Goal: Transaction & Acquisition: Book appointment/travel/reservation

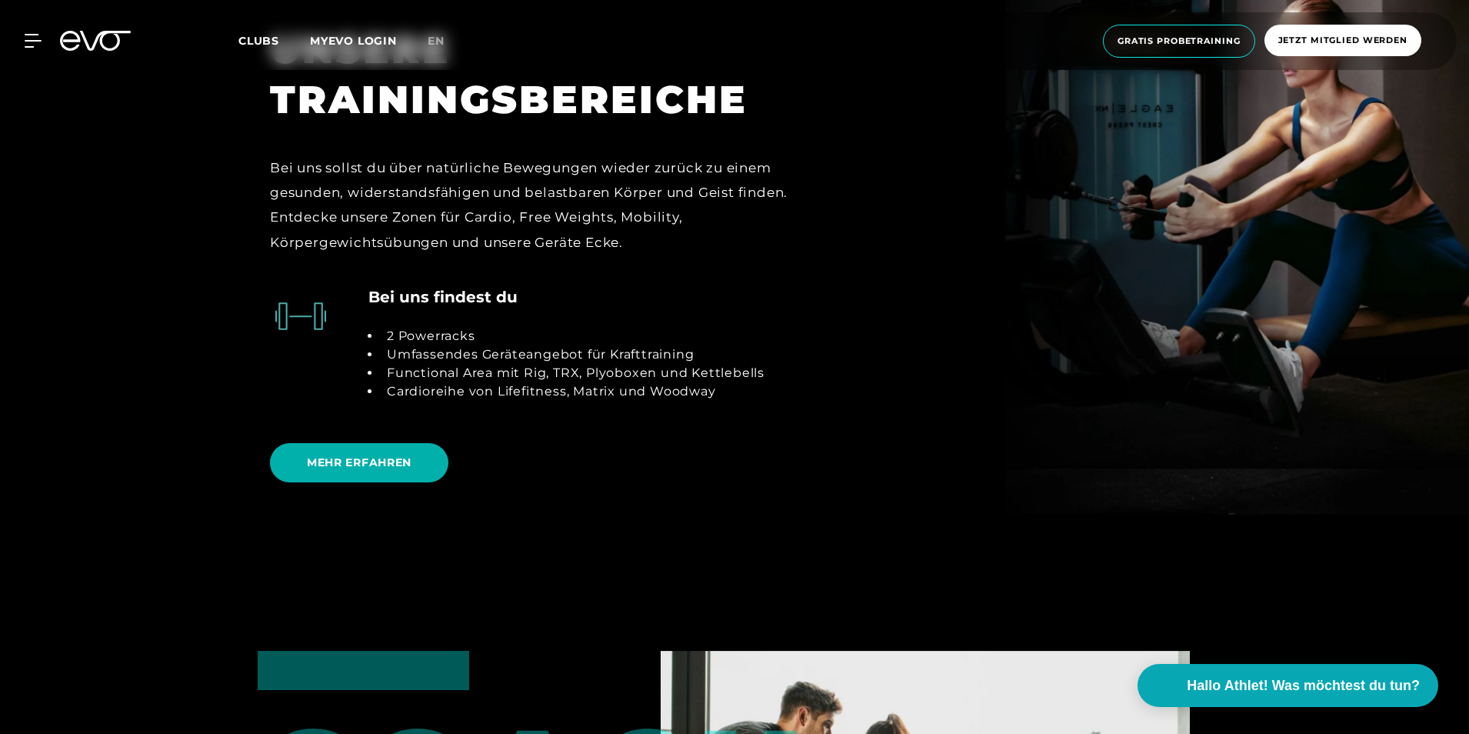
scroll to position [3308, 0]
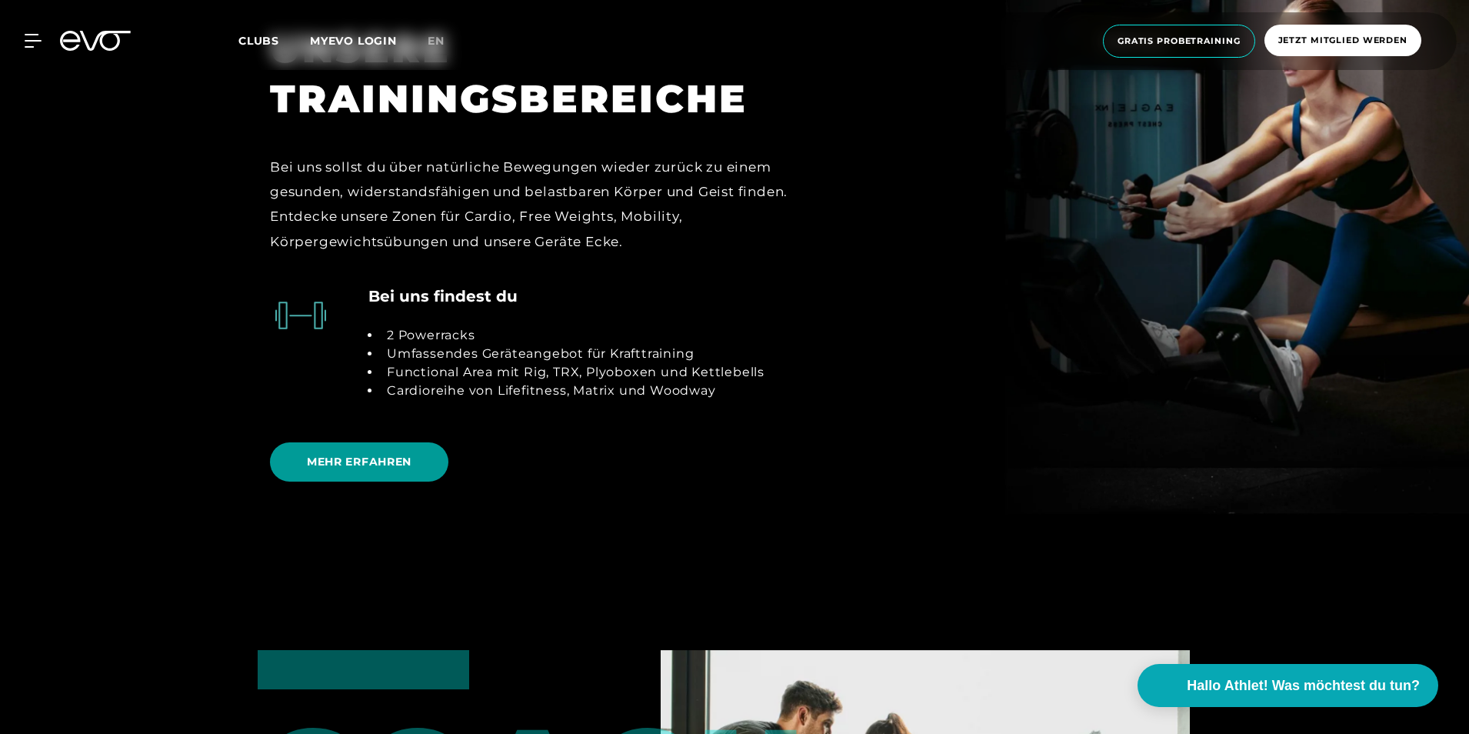
click at [388, 454] on span "MEHR ERFAHREN" at bounding box center [359, 462] width 105 height 16
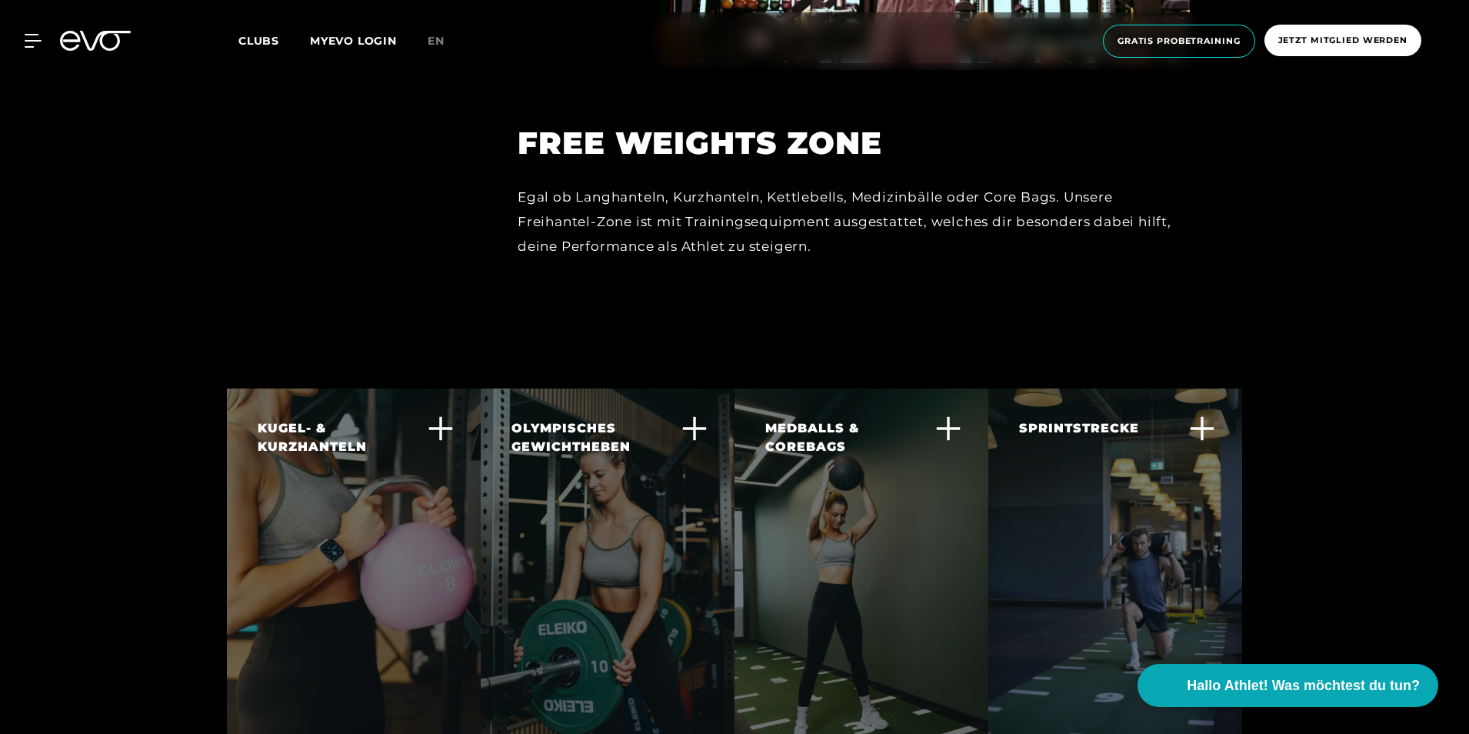
scroll to position [3669, 0]
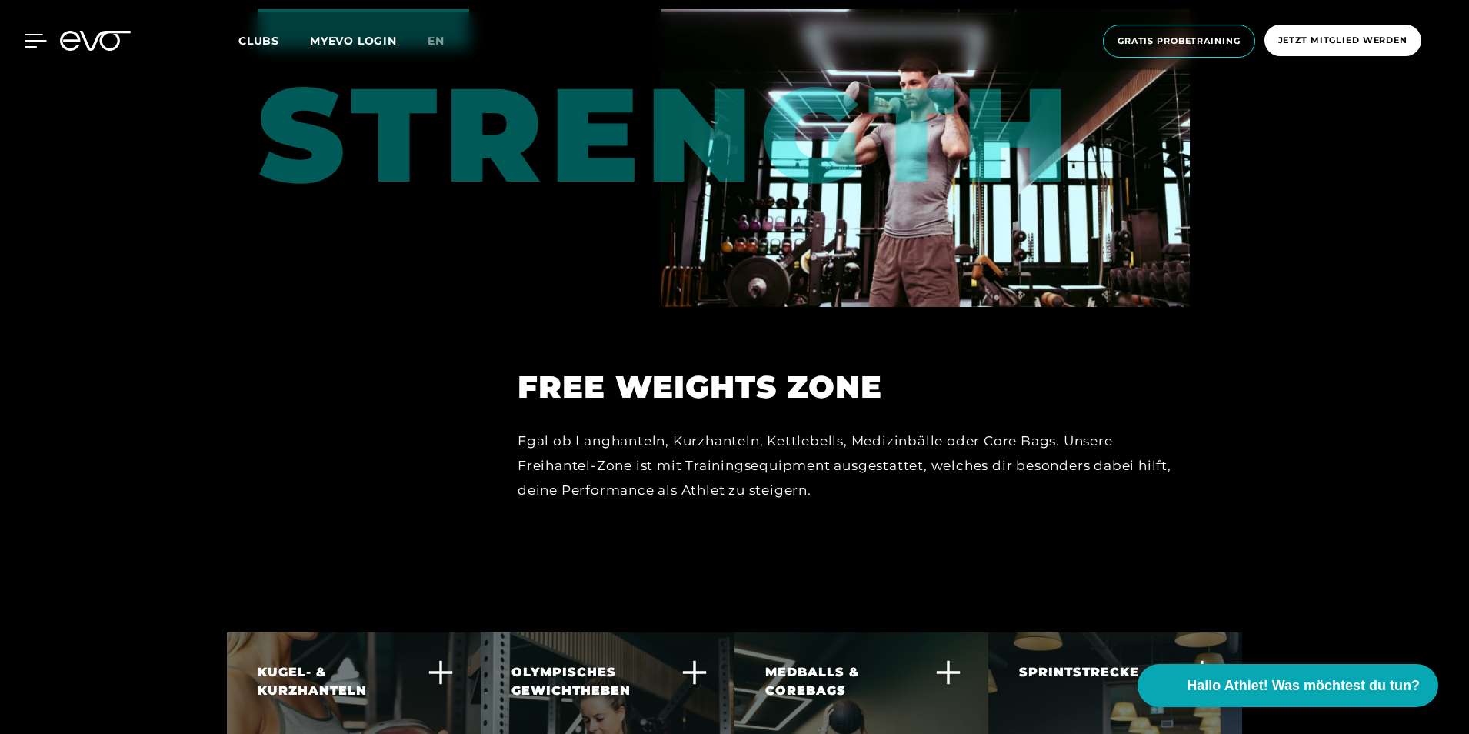
click at [25, 43] on icon at bounding box center [36, 41] width 22 height 14
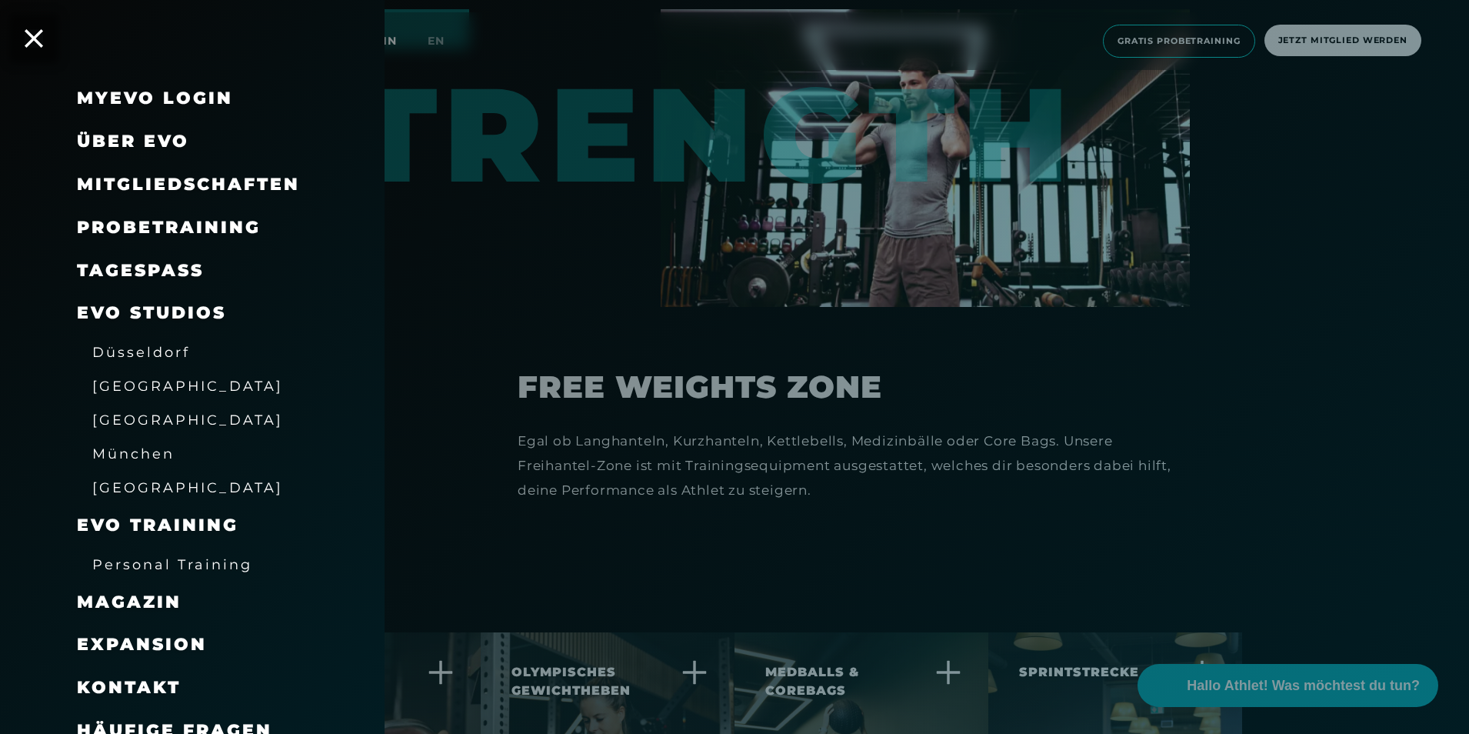
click at [177, 187] on span "Mitgliedschaften" at bounding box center [188, 184] width 223 height 21
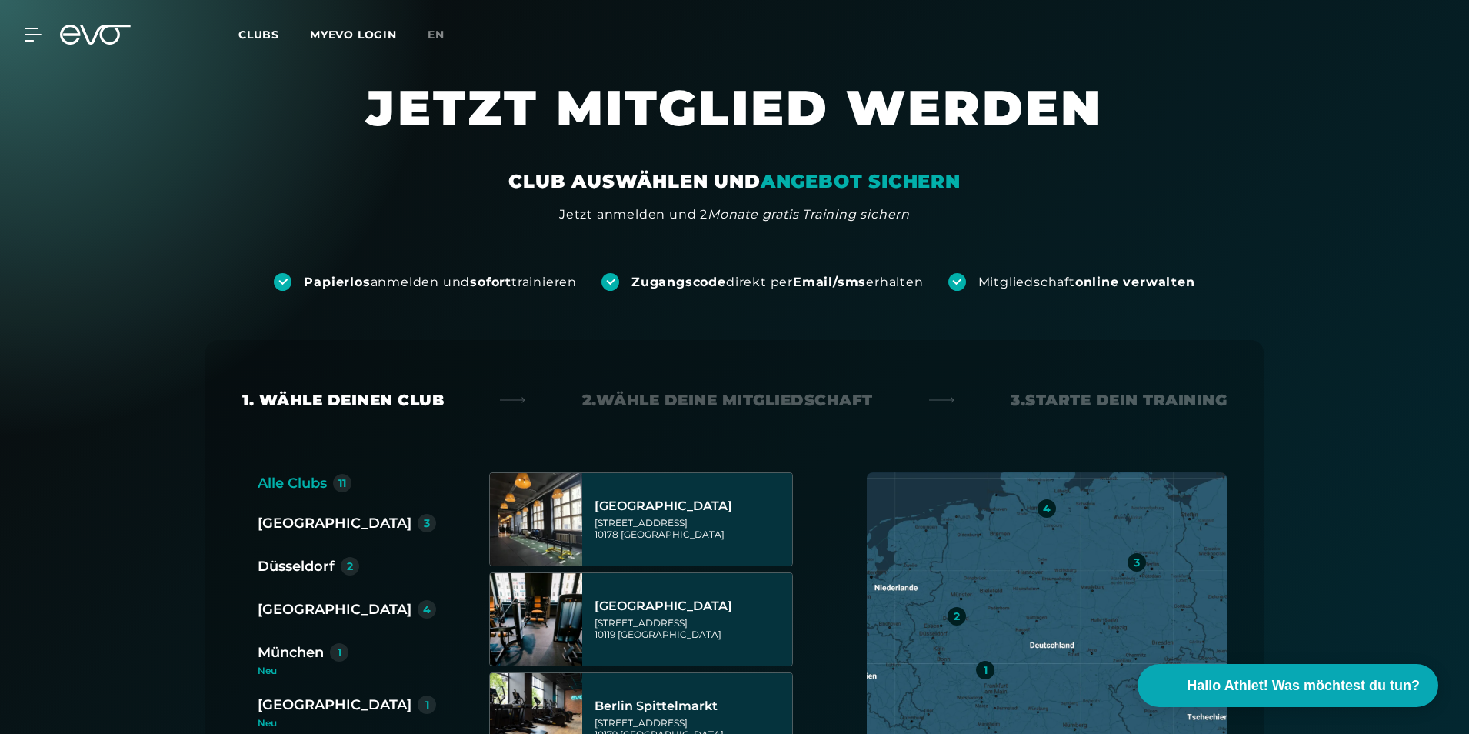
click at [288, 602] on div "[GEOGRAPHIC_DATA]" at bounding box center [335, 610] width 154 height 22
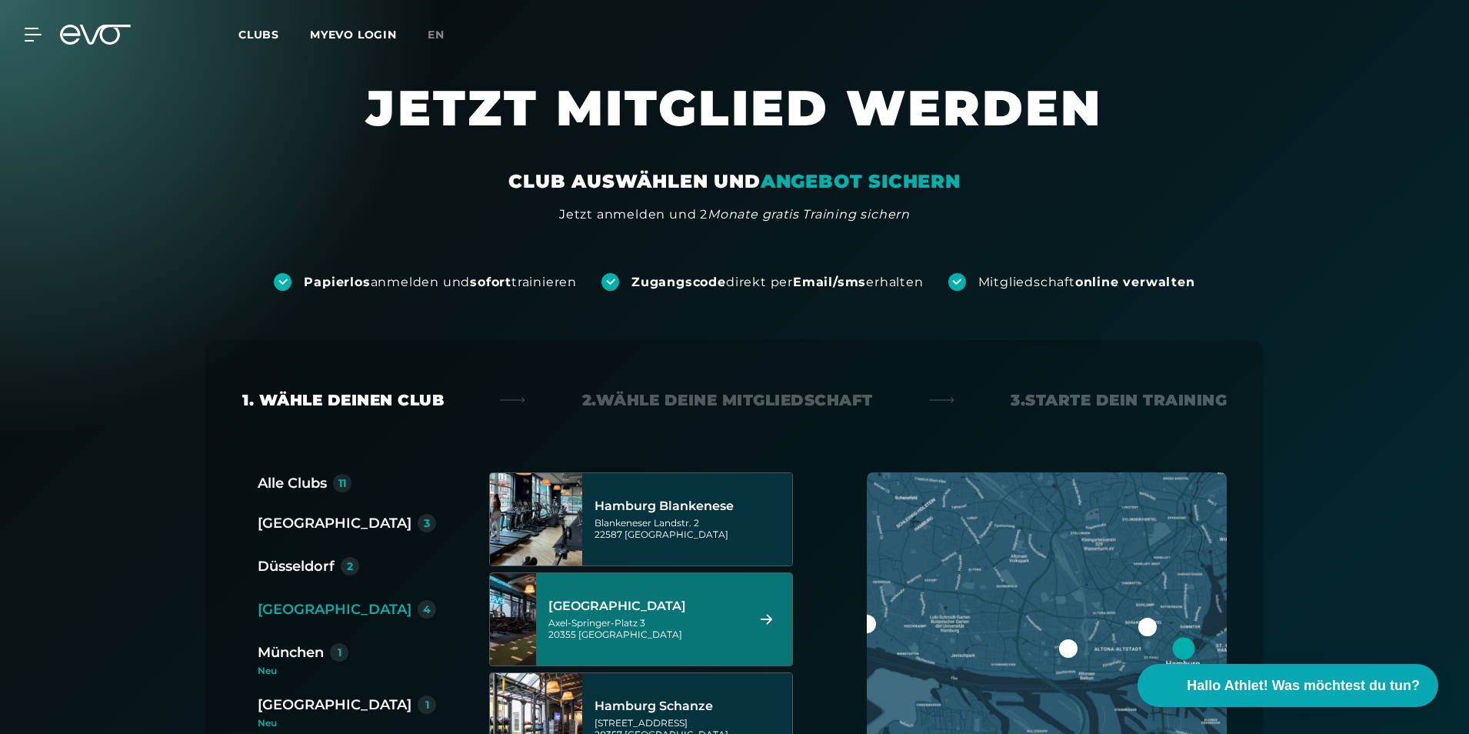
click at [1145, 625] on div at bounding box center [1148, 627] width 18 height 18
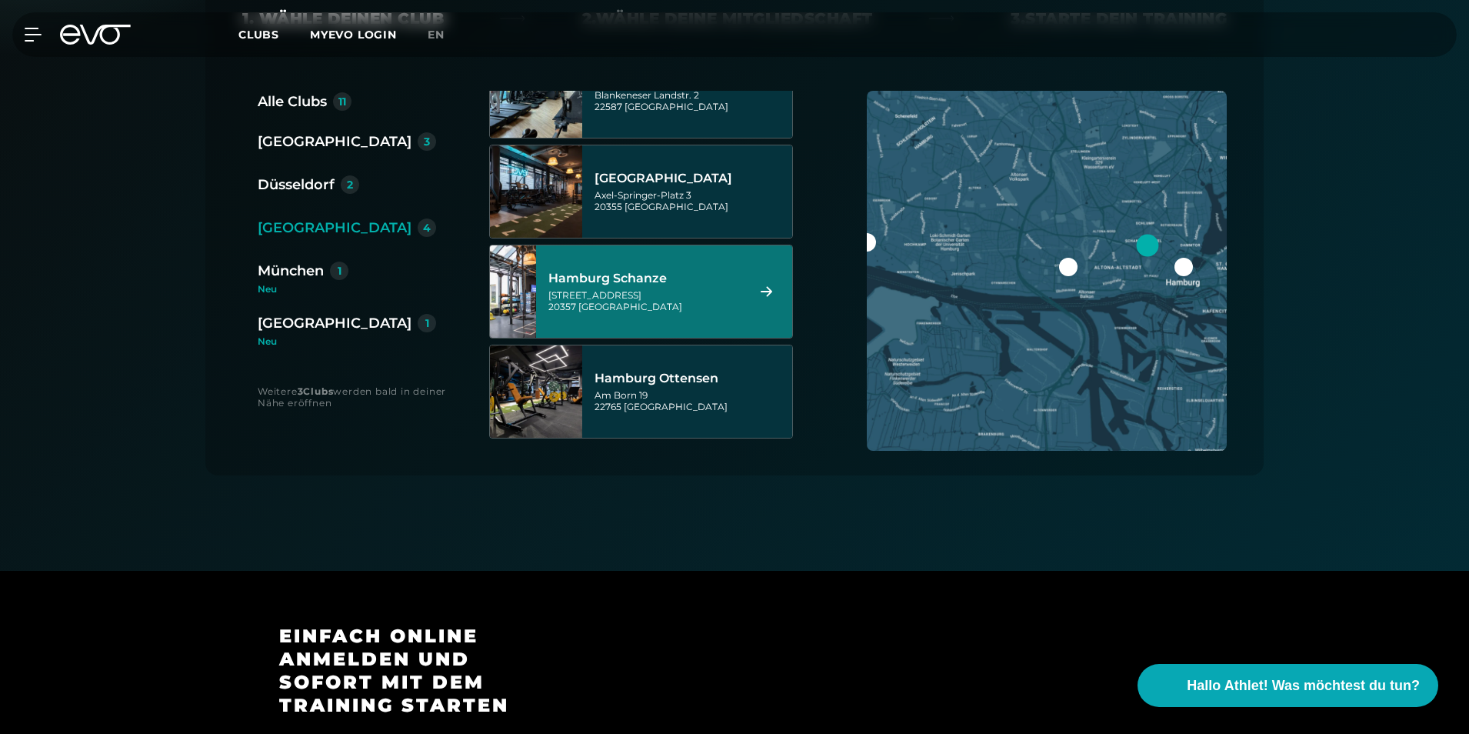
scroll to position [385, 0]
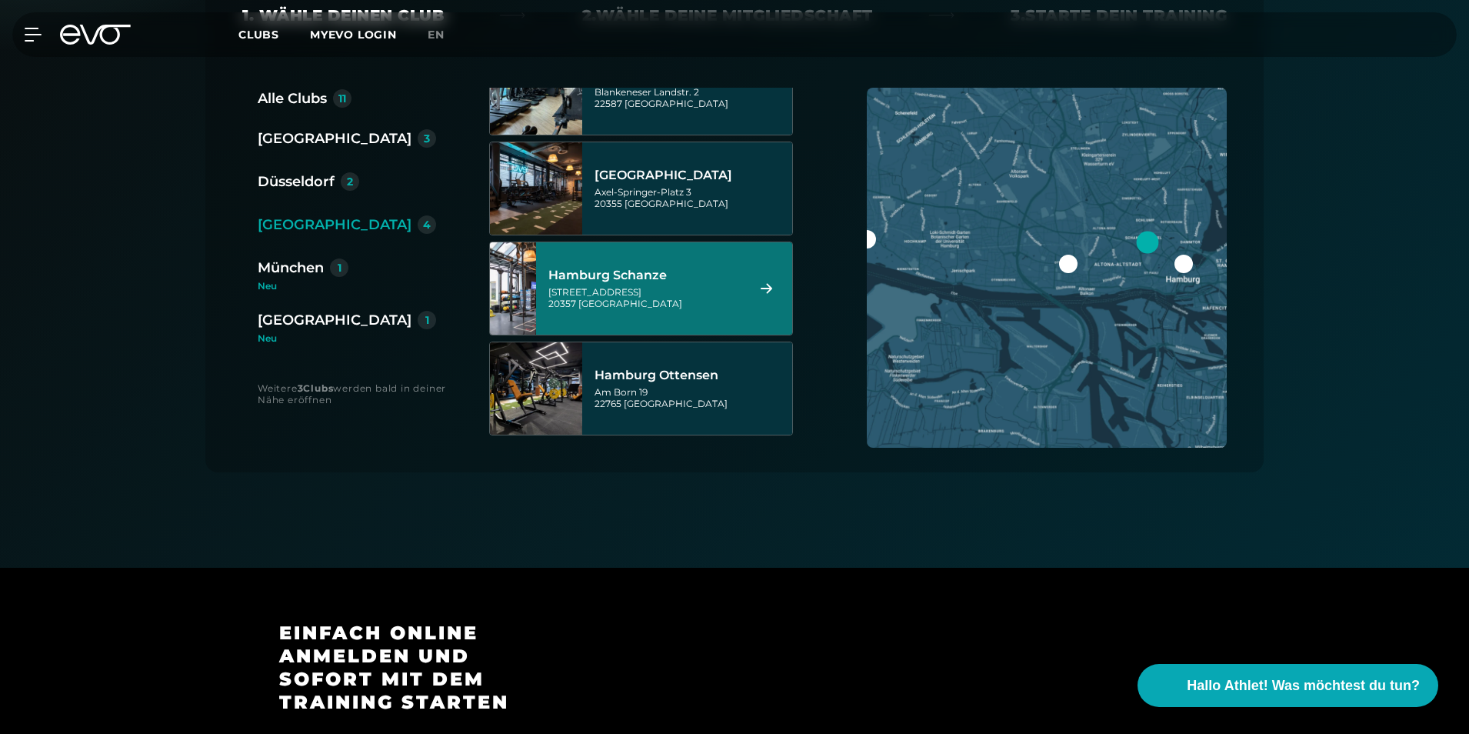
click at [695, 282] on div "Hamburg Schanze" at bounding box center [645, 275] width 193 height 15
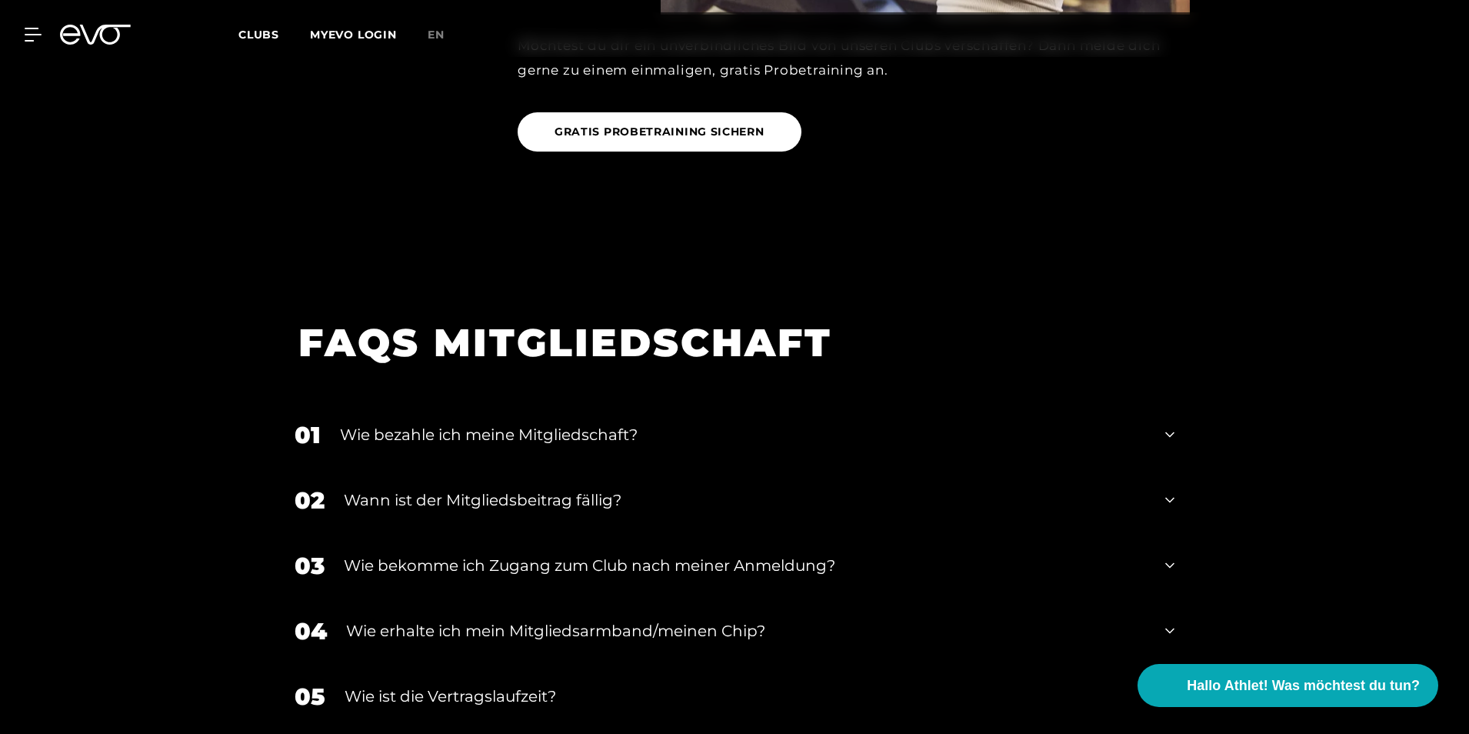
scroll to position [2571, 0]
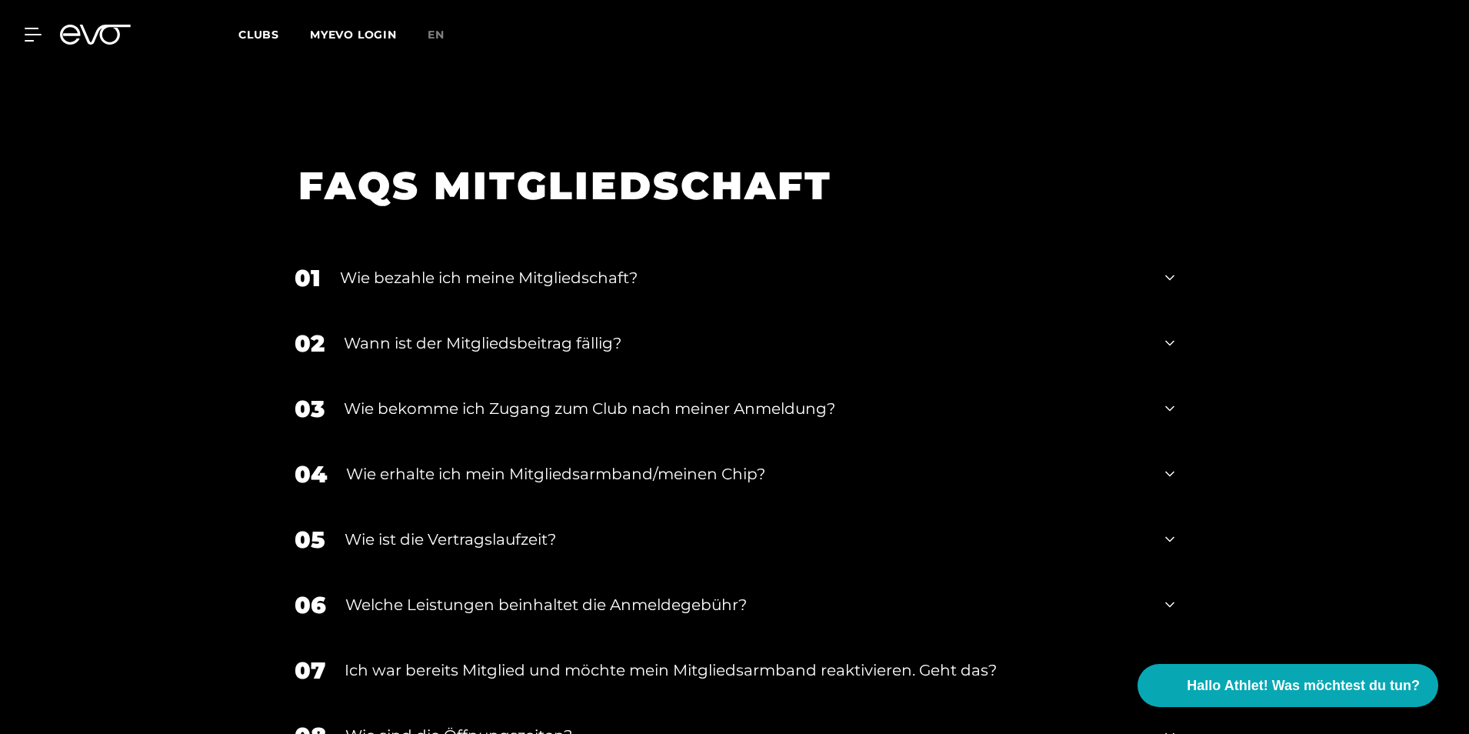
click at [658, 332] on div "Wann ist der Mitgliedsbeitrag fällig?" at bounding box center [745, 343] width 802 height 23
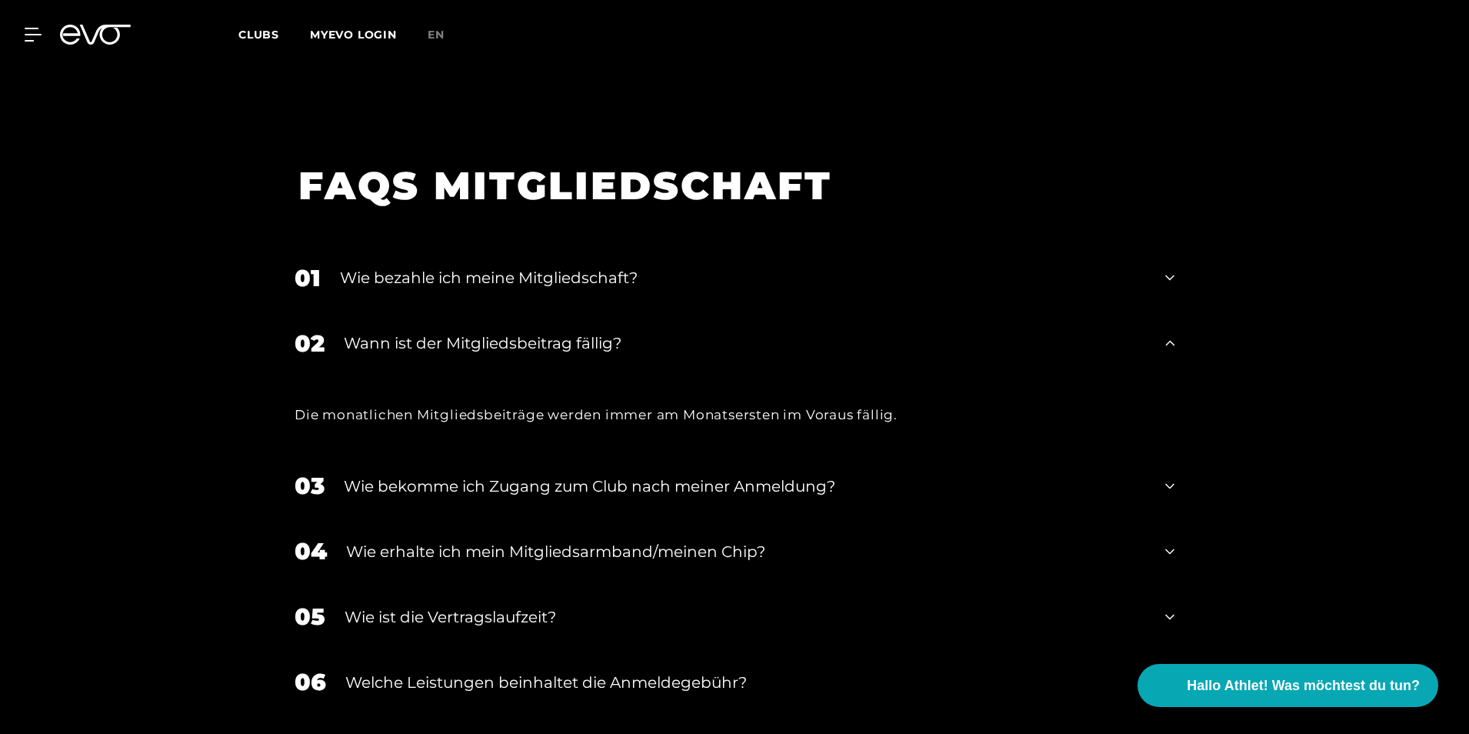
click at [658, 332] on div "Wann ist der Mitgliedsbeitrag fällig?" at bounding box center [745, 343] width 802 height 23
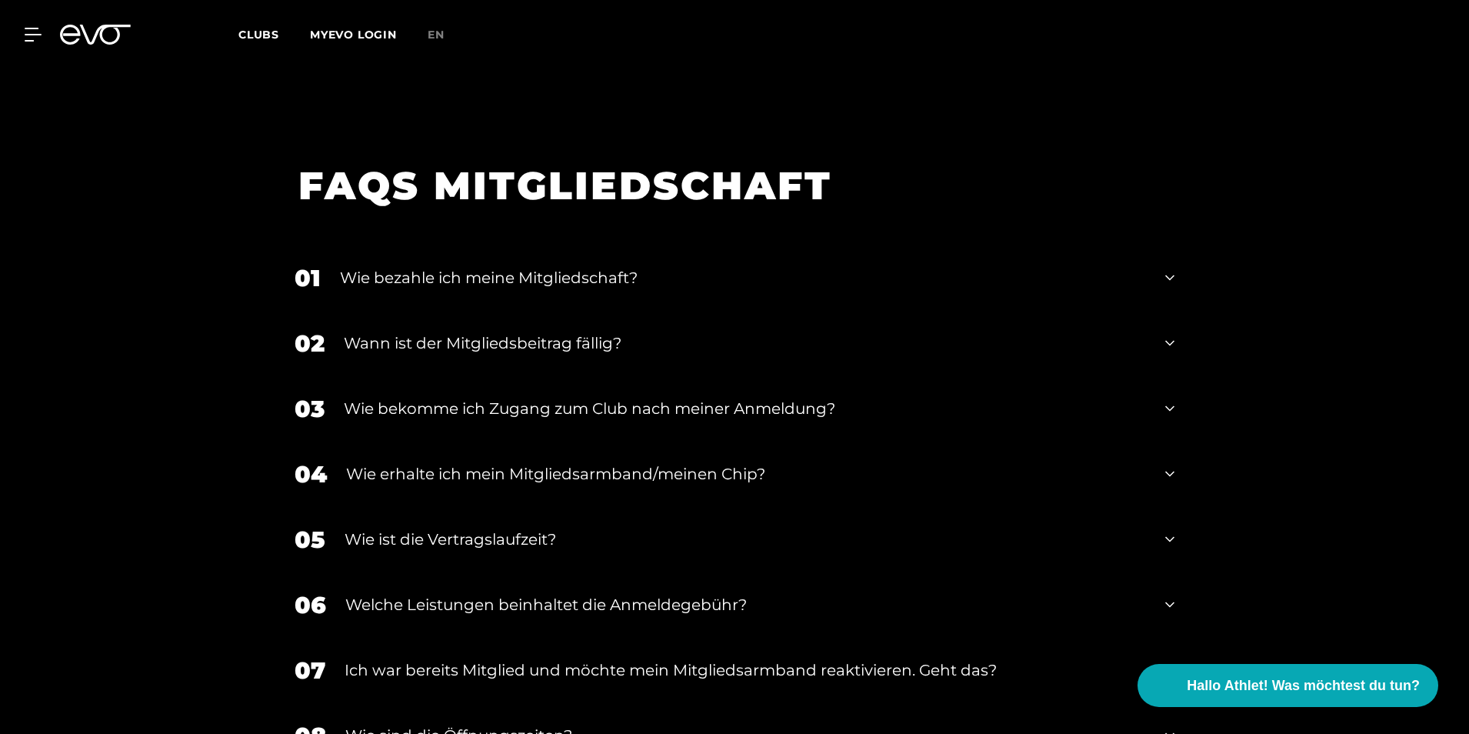
click at [602, 397] on div "Wie bekomme ich Zugang zum Club nach meiner Anmeldung?" at bounding box center [745, 408] width 802 height 23
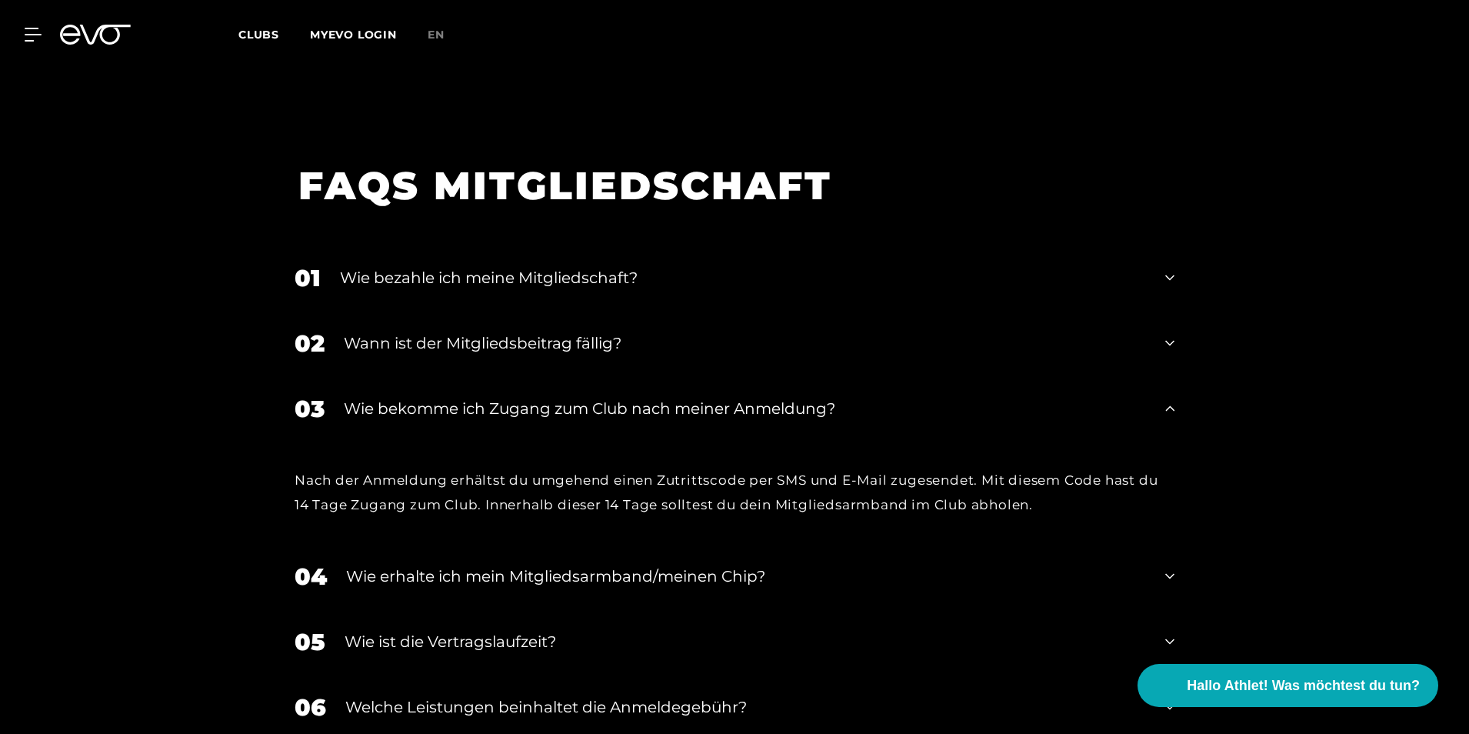
click at [602, 397] on div "Wie bekomme ich Zugang zum Club nach meiner Anmeldung?" at bounding box center [745, 408] width 802 height 23
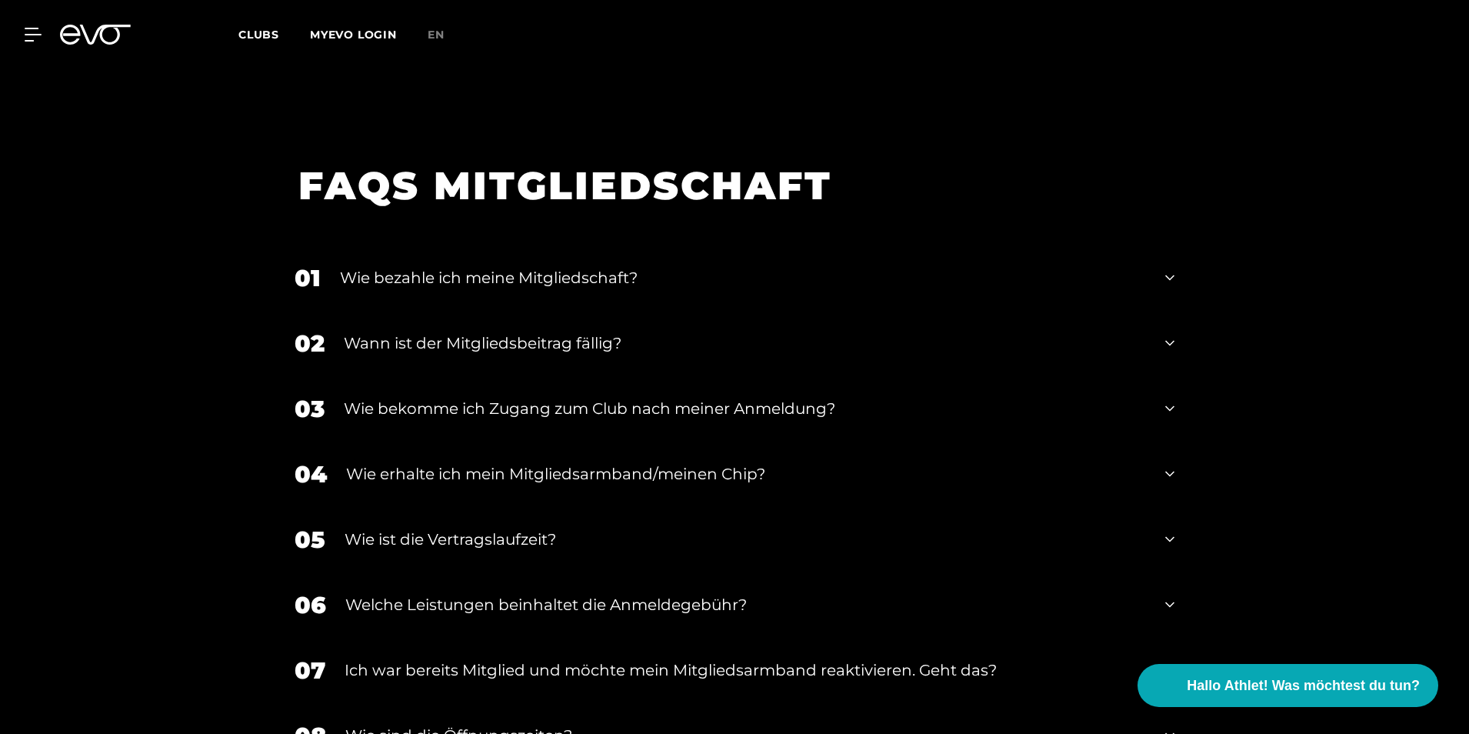
click at [596, 442] on div "04 Wie erhalte ich mein Mitgliedsarmband/meinen Chip?" at bounding box center [734, 474] width 911 height 65
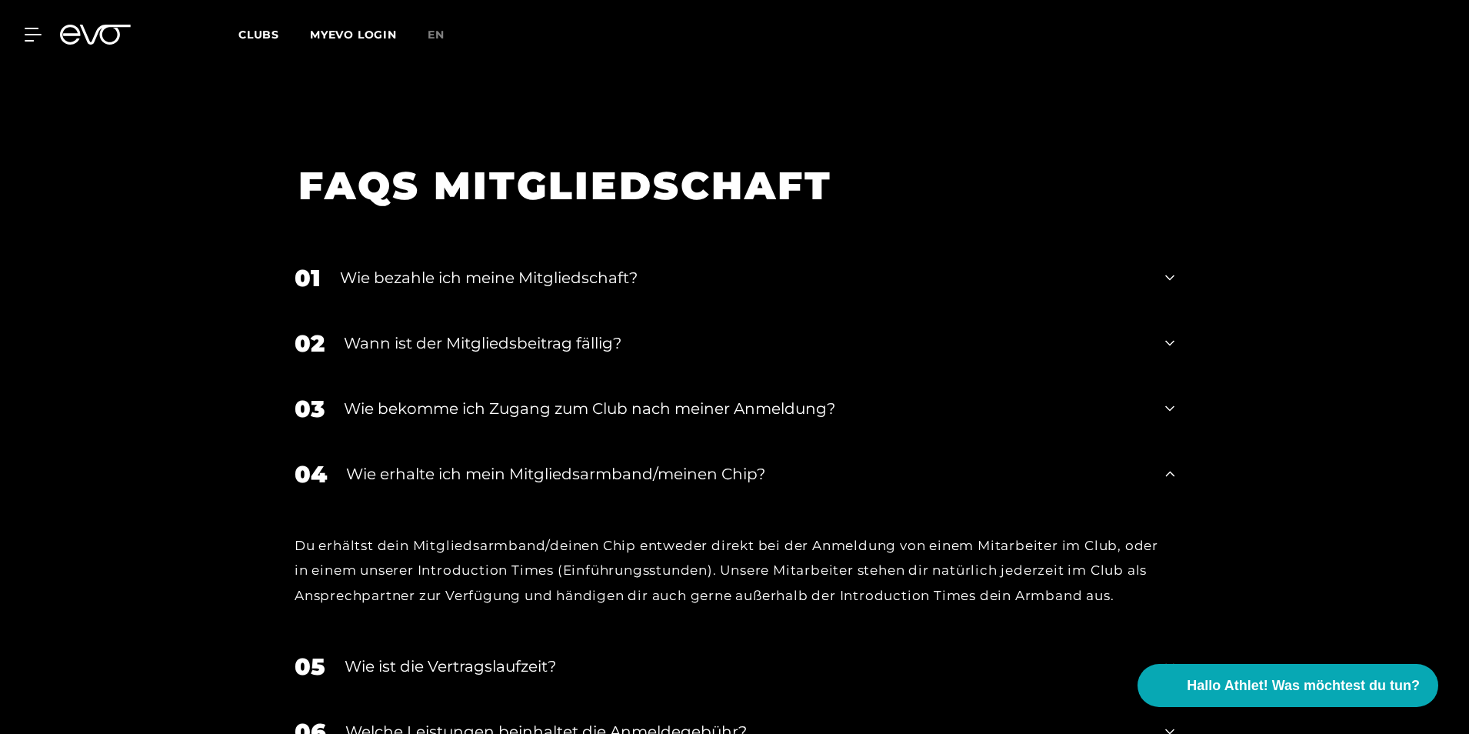
click at [596, 442] on div "04 Wie erhalte ich mein Mitgliedsarmband/meinen Chip?" at bounding box center [734, 474] width 911 height 65
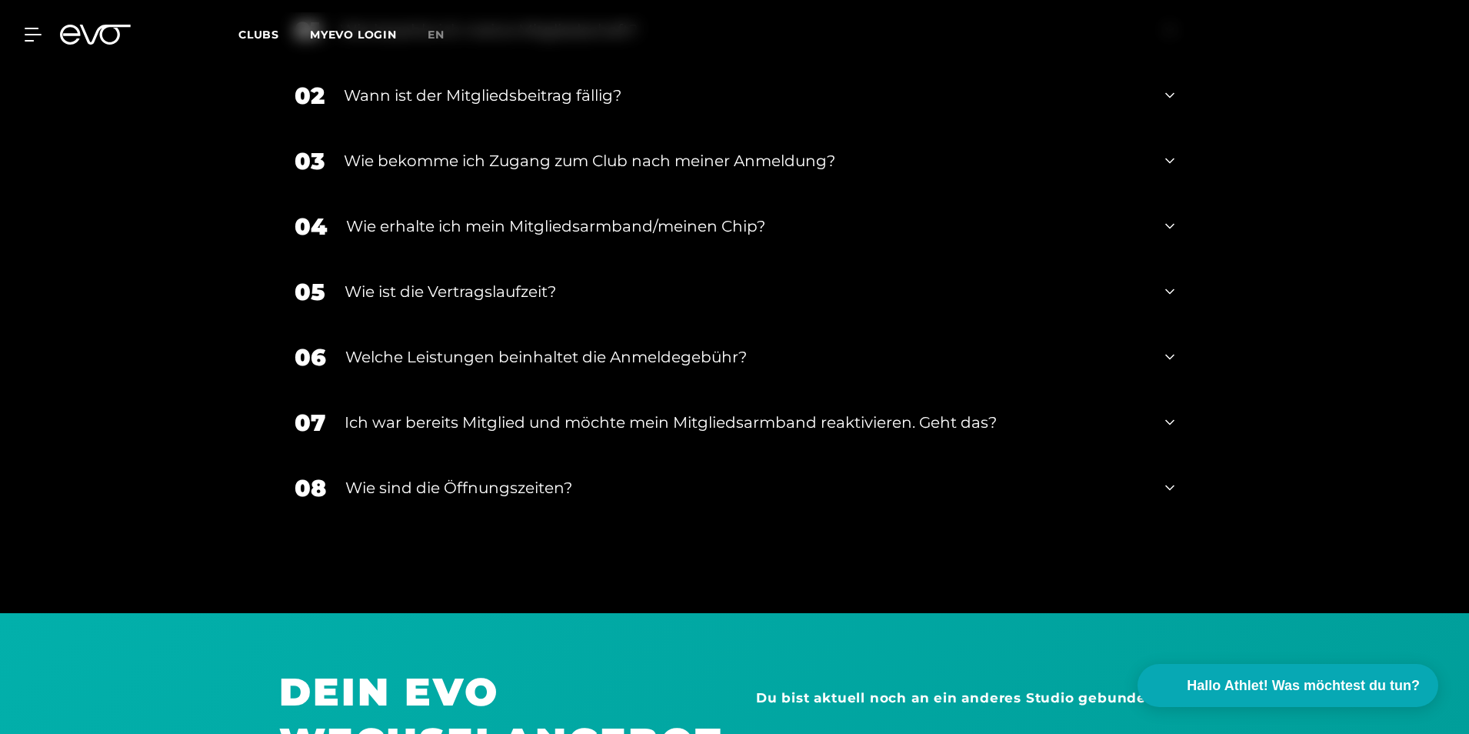
scroll to position [2879, 0]
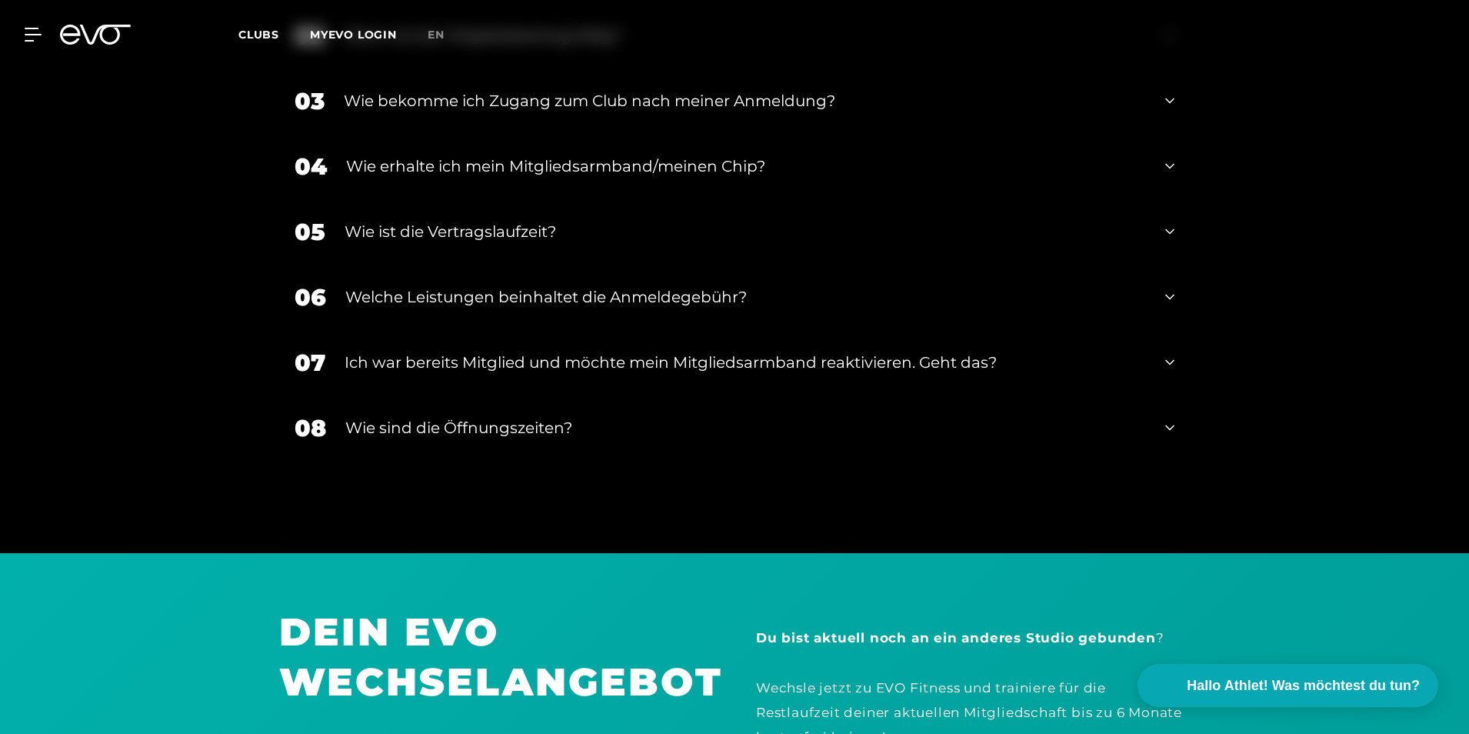
click at [598, 416] on div "Wie sind die Öffnungszeiten?" at bounding box center [745, 427] width 801 height 23
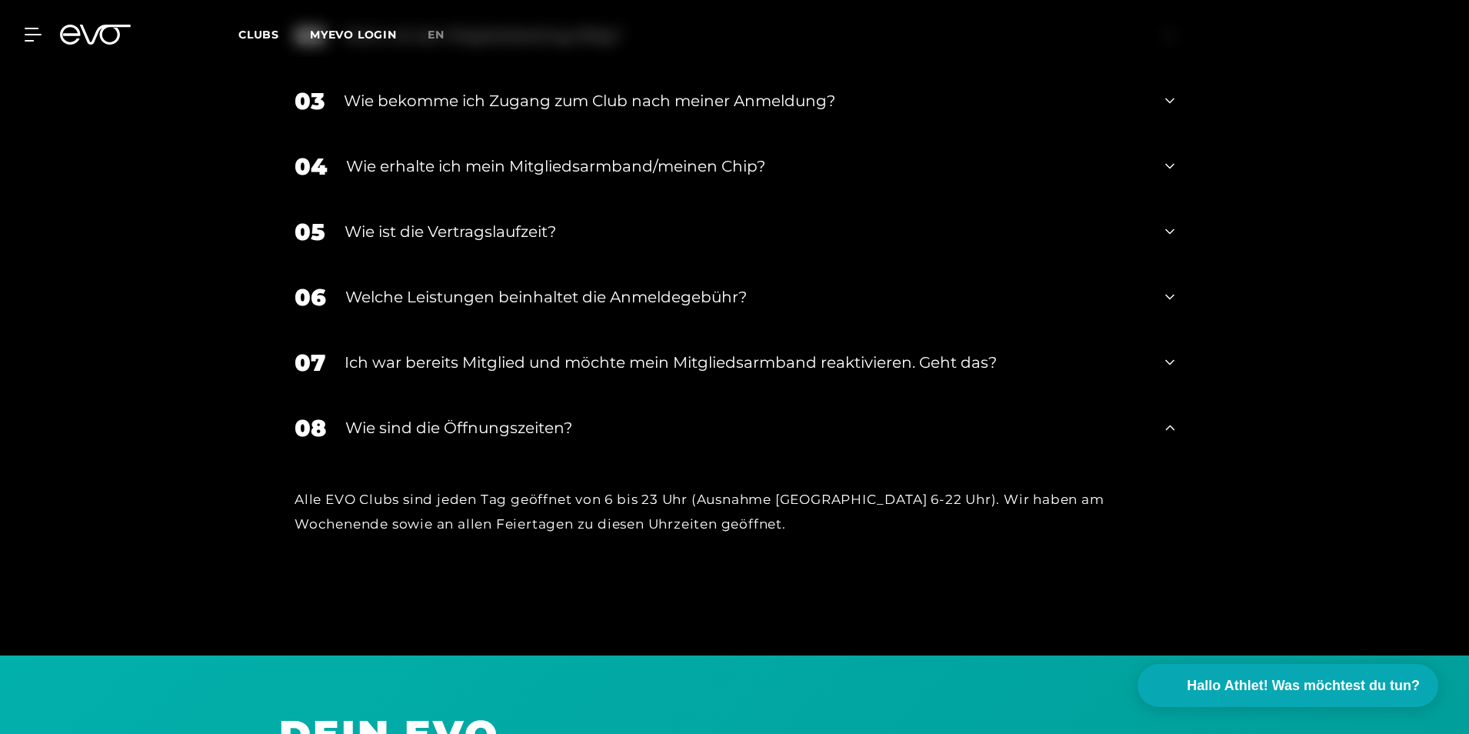
click at [598, 416] on div "Wie sind die Öffnungszeiten?" at bounding box center [745, 427] width 801 height 23
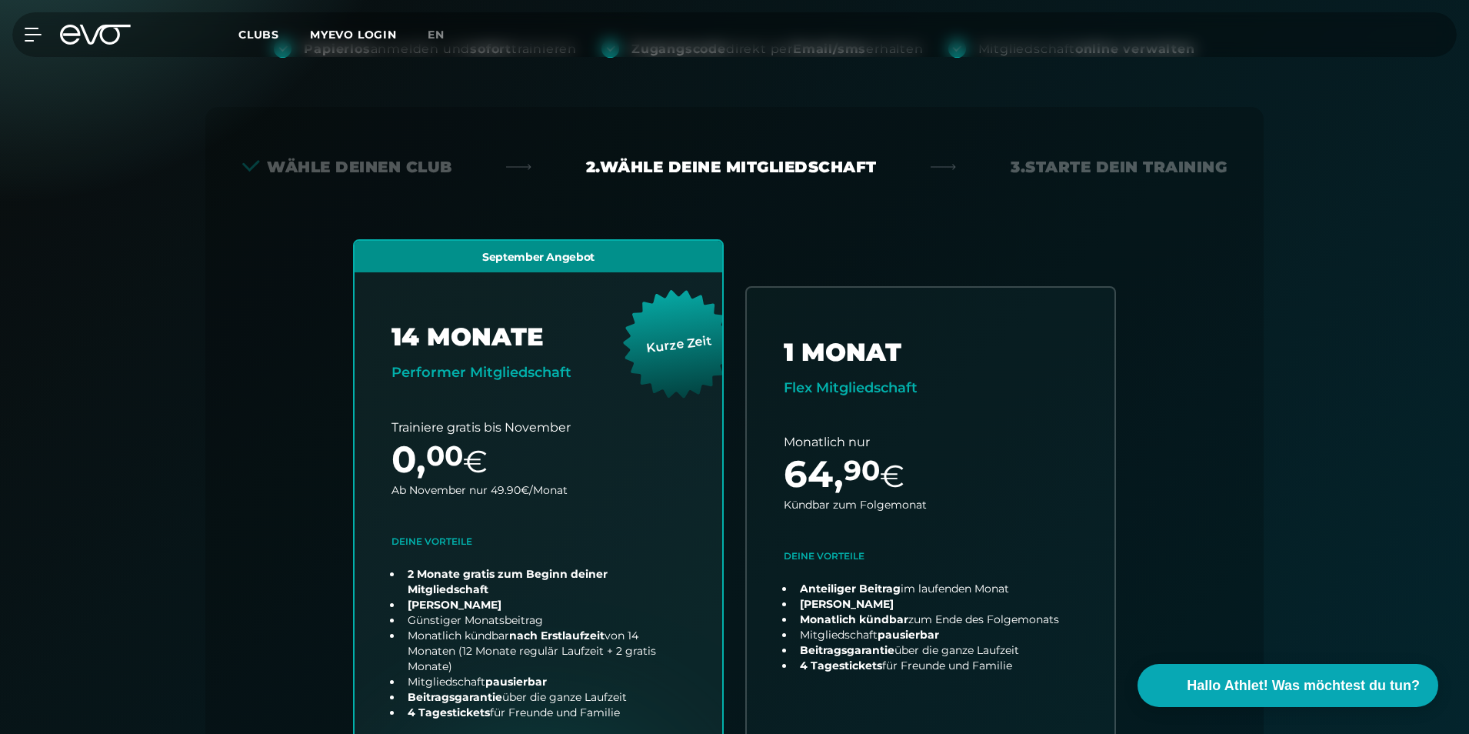
scroll to position [385, 0]
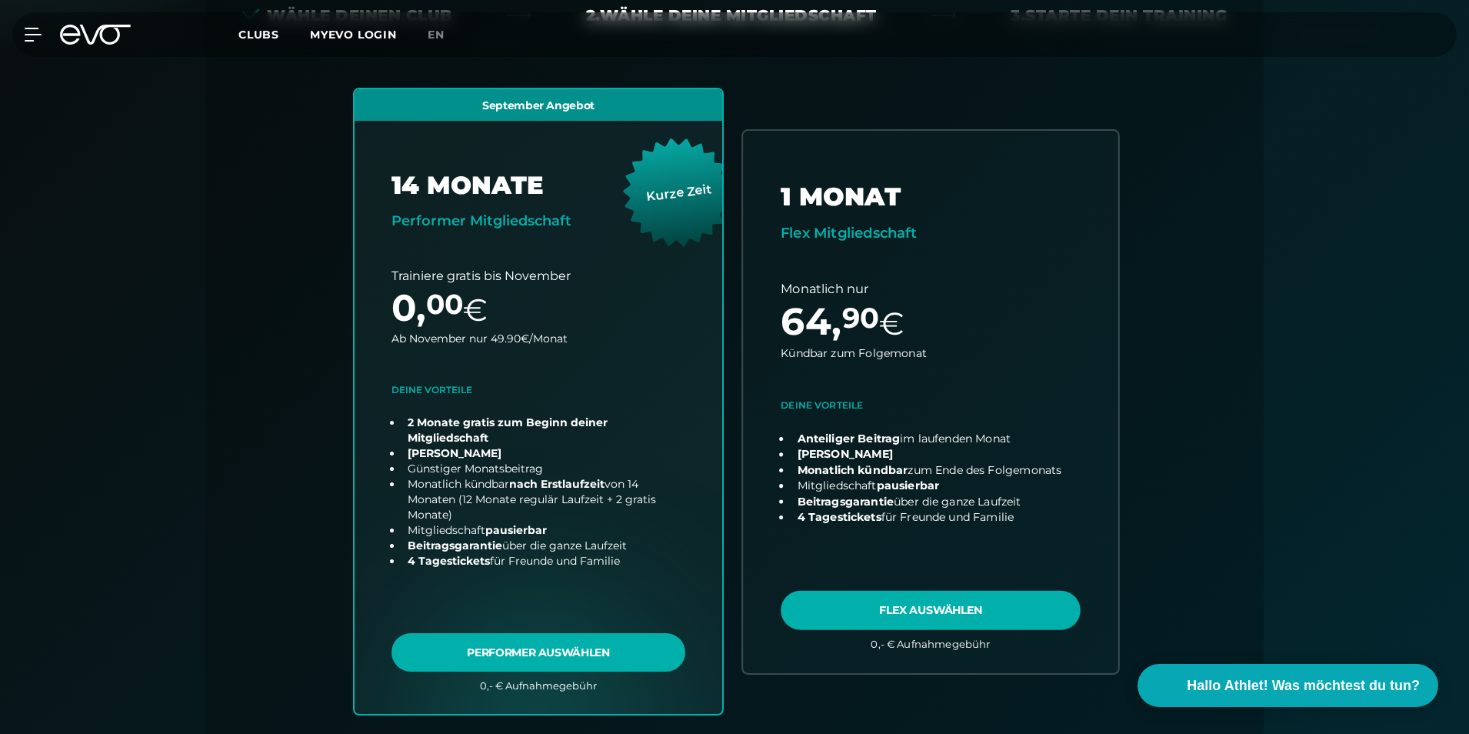
click at [902, 401] on link "choose plan" at bounding box center [930, 402] width 375 height 542
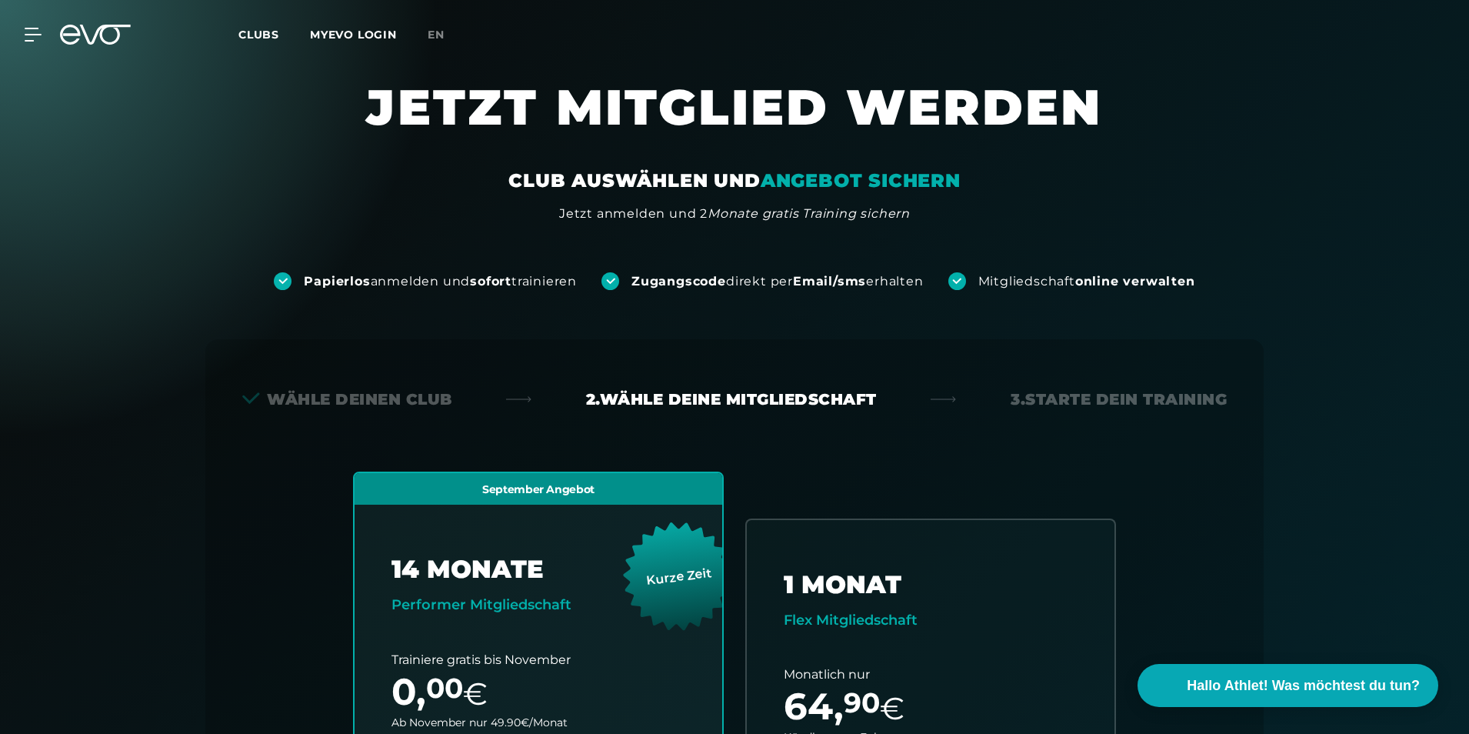
scroll to position [0, 0]
click at [41, 45] on div "MyEVO Login Über EVO Mitgliedschaften Probetraining TAGESPASS EVO Studios [GEOG…" at bounding box center [734, 34] width 1463 height 45
click at [36, 40] on icon at bounding box center [36, 34] width 22 height 12
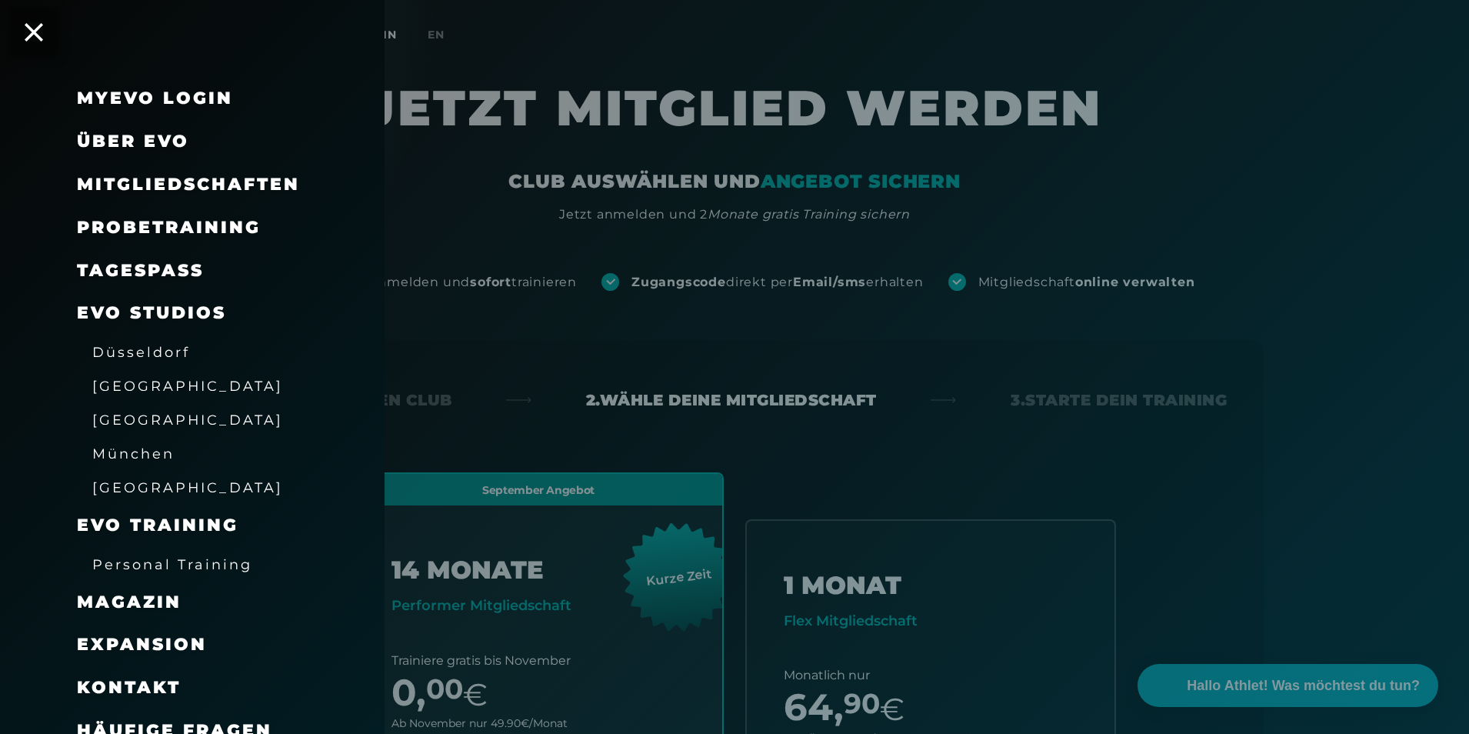
scroll to position [18, 0]
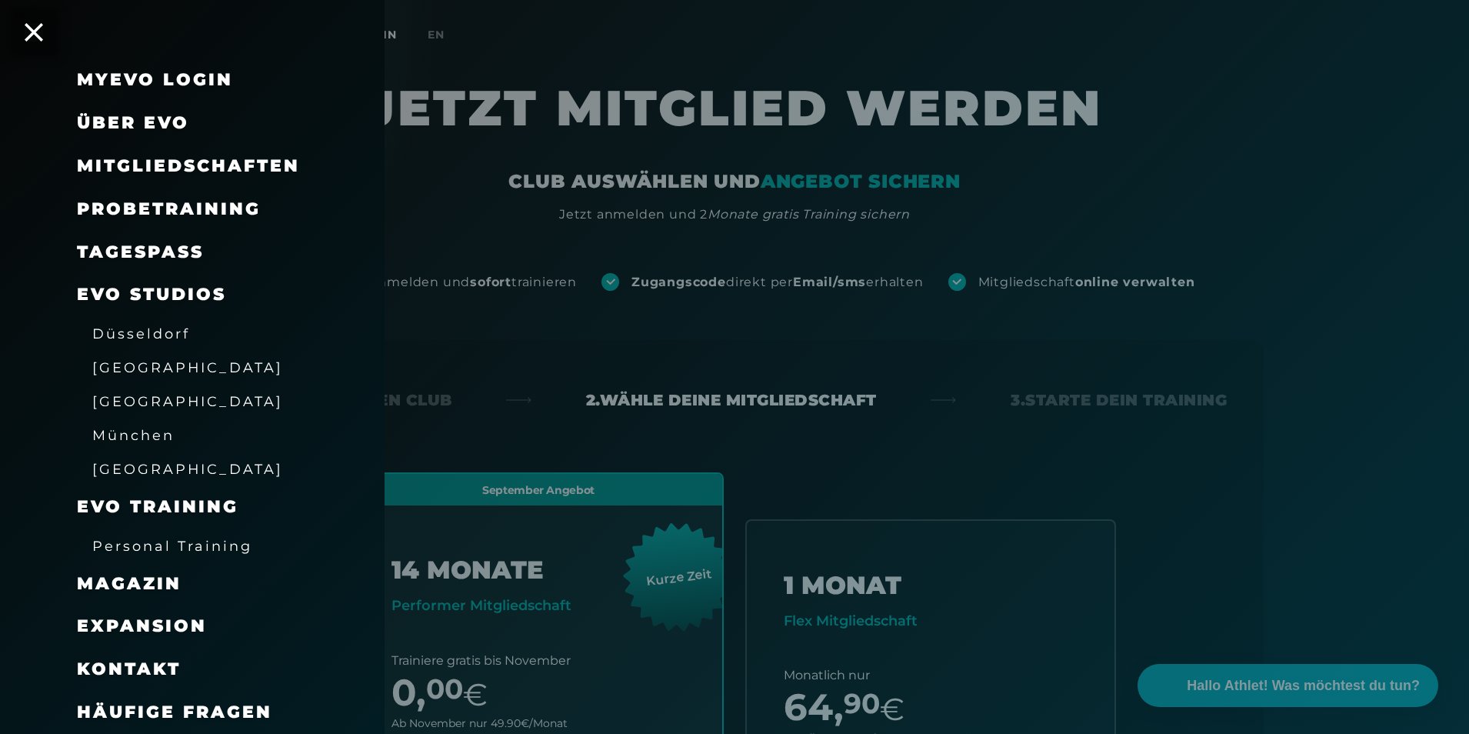
click at [252, 706] on span "Häufige Fragen" at bounding box center [174, 712] width 195 height 21
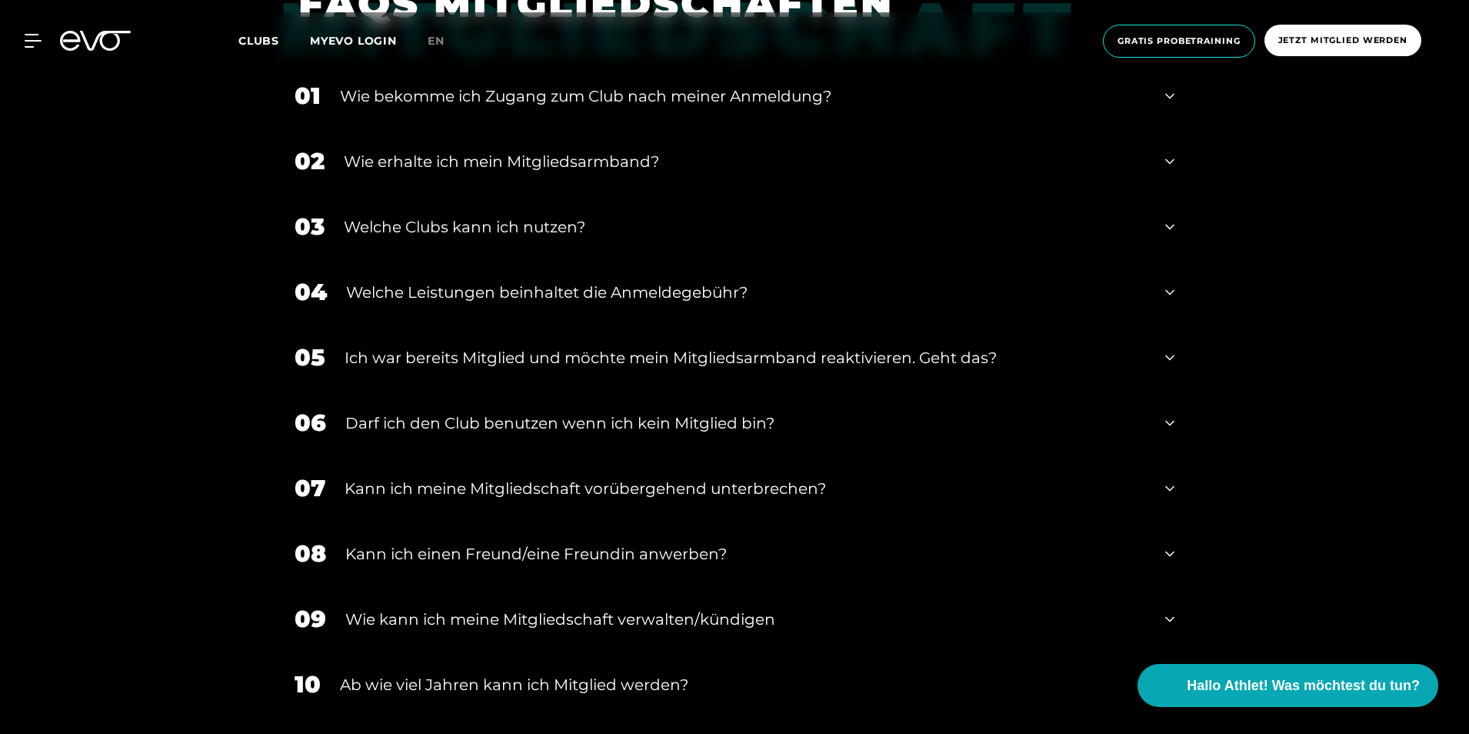
scroll to position [769, 0]
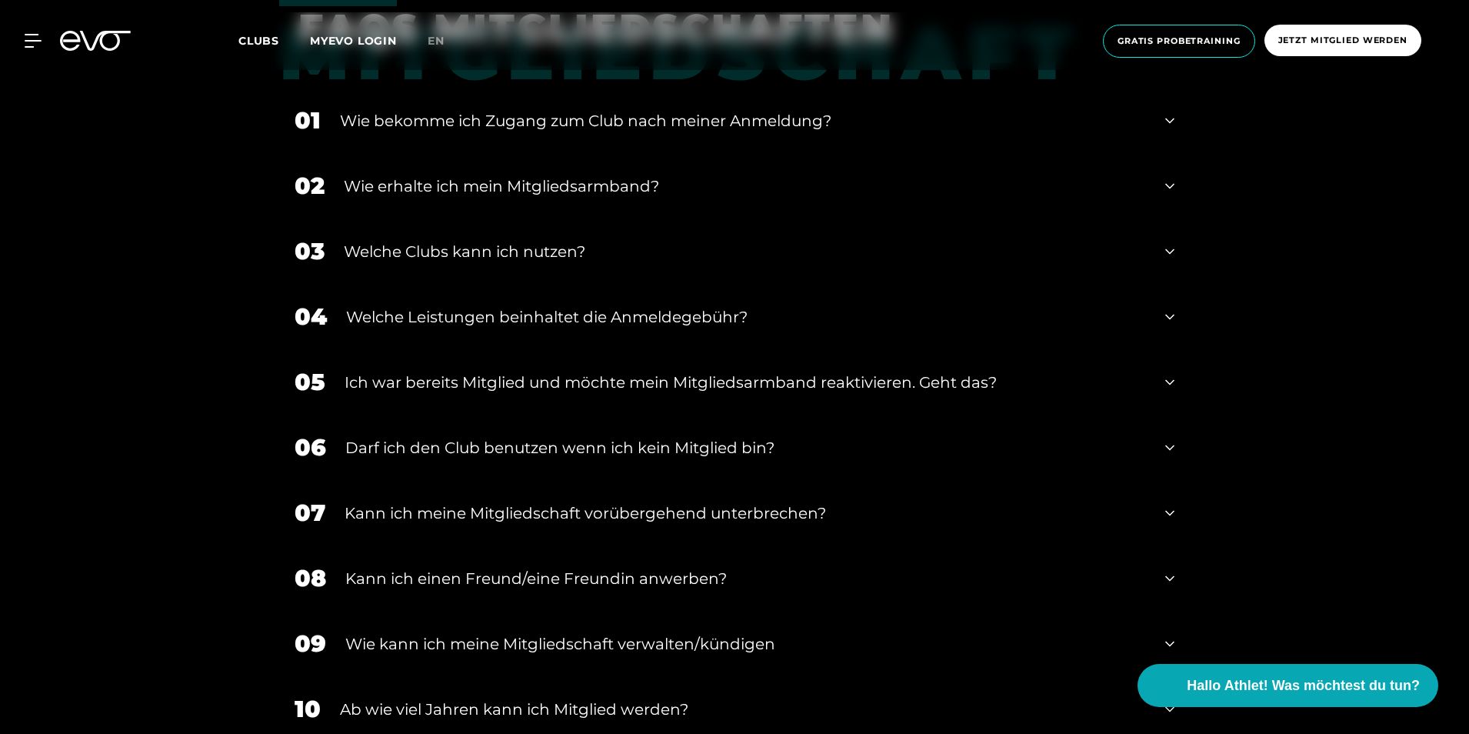
click at [481, 255] on div "Welche Clubs kann ich nutzen?" at bounding box center [745, 251] width 802 height 23
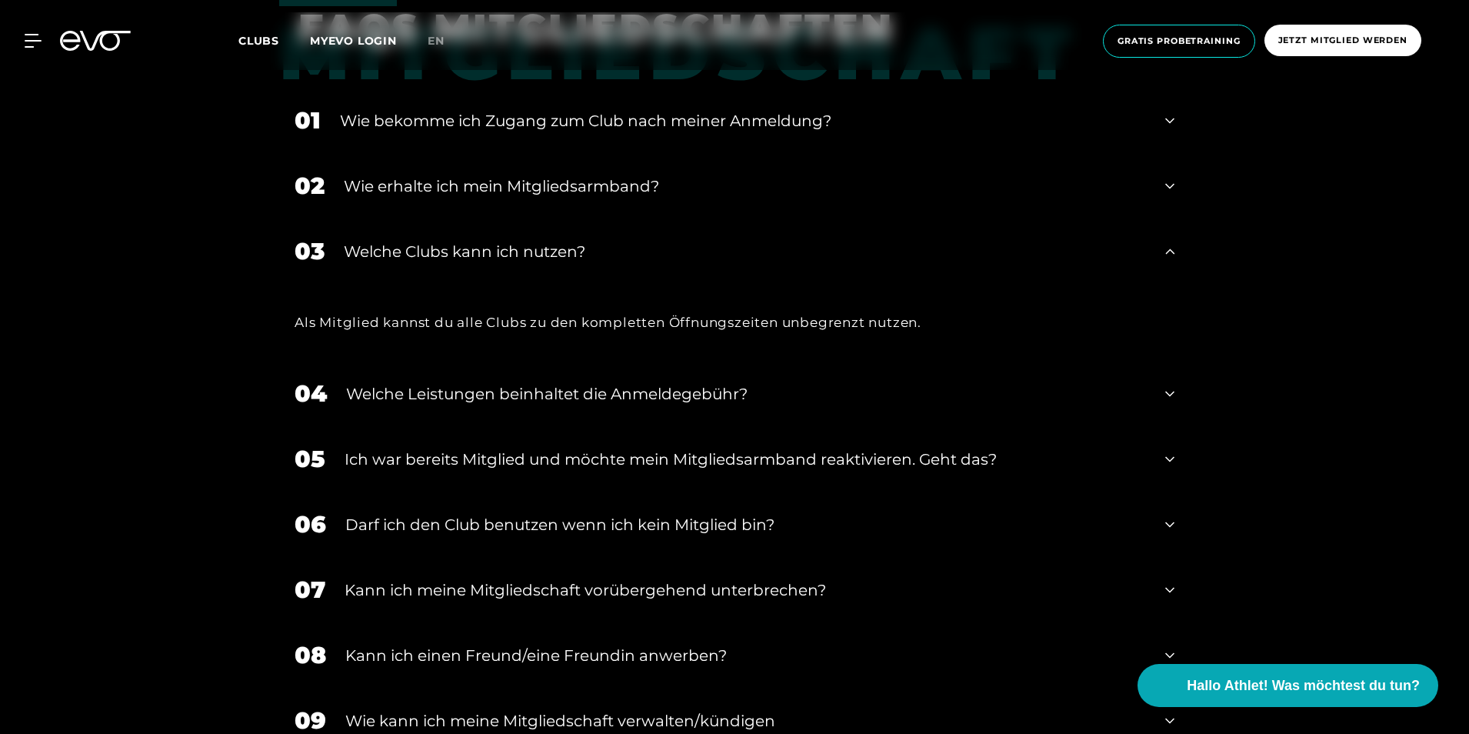
click at [481, 255] on div "Welche Clubs kann ich nutzen?" at bounding box center [745, 251] width 802 height 23
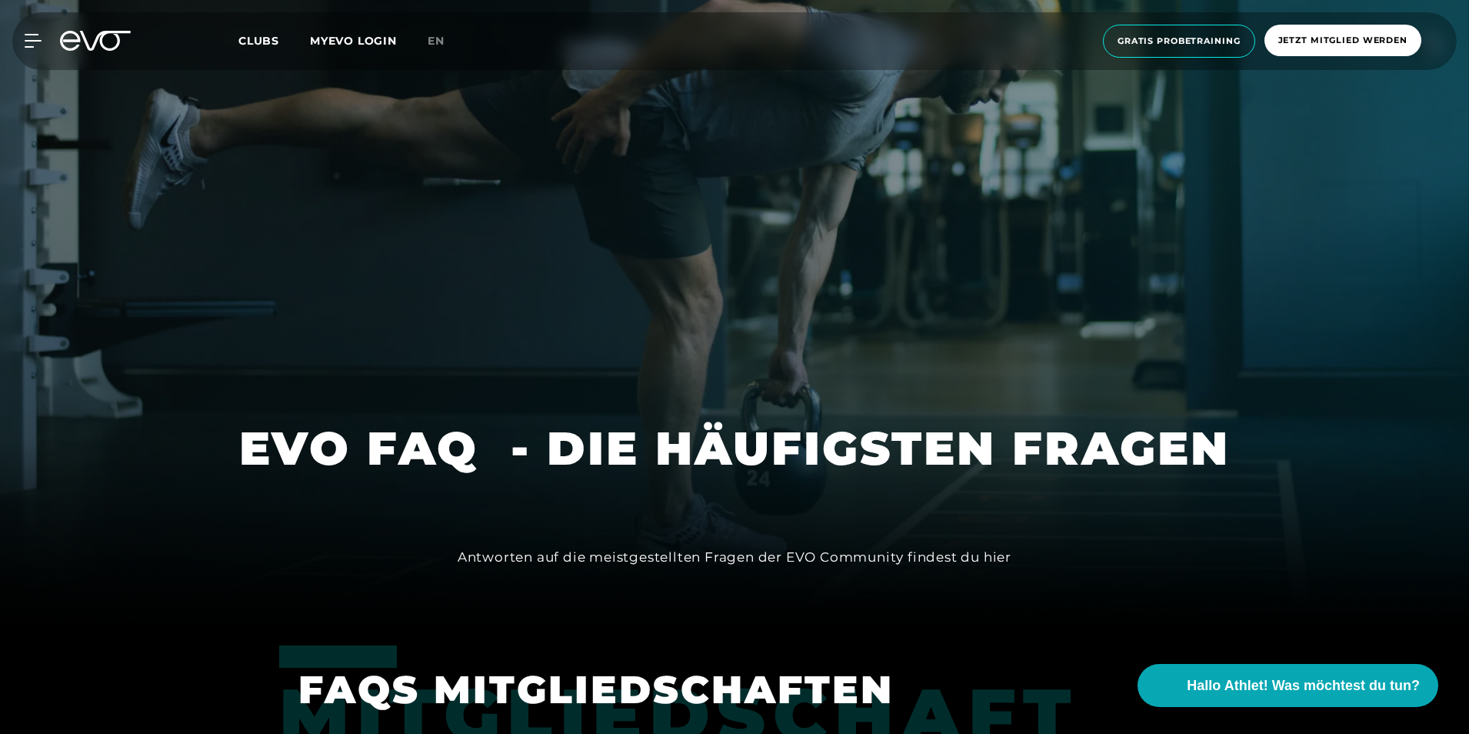
scroll to position [0, 0]
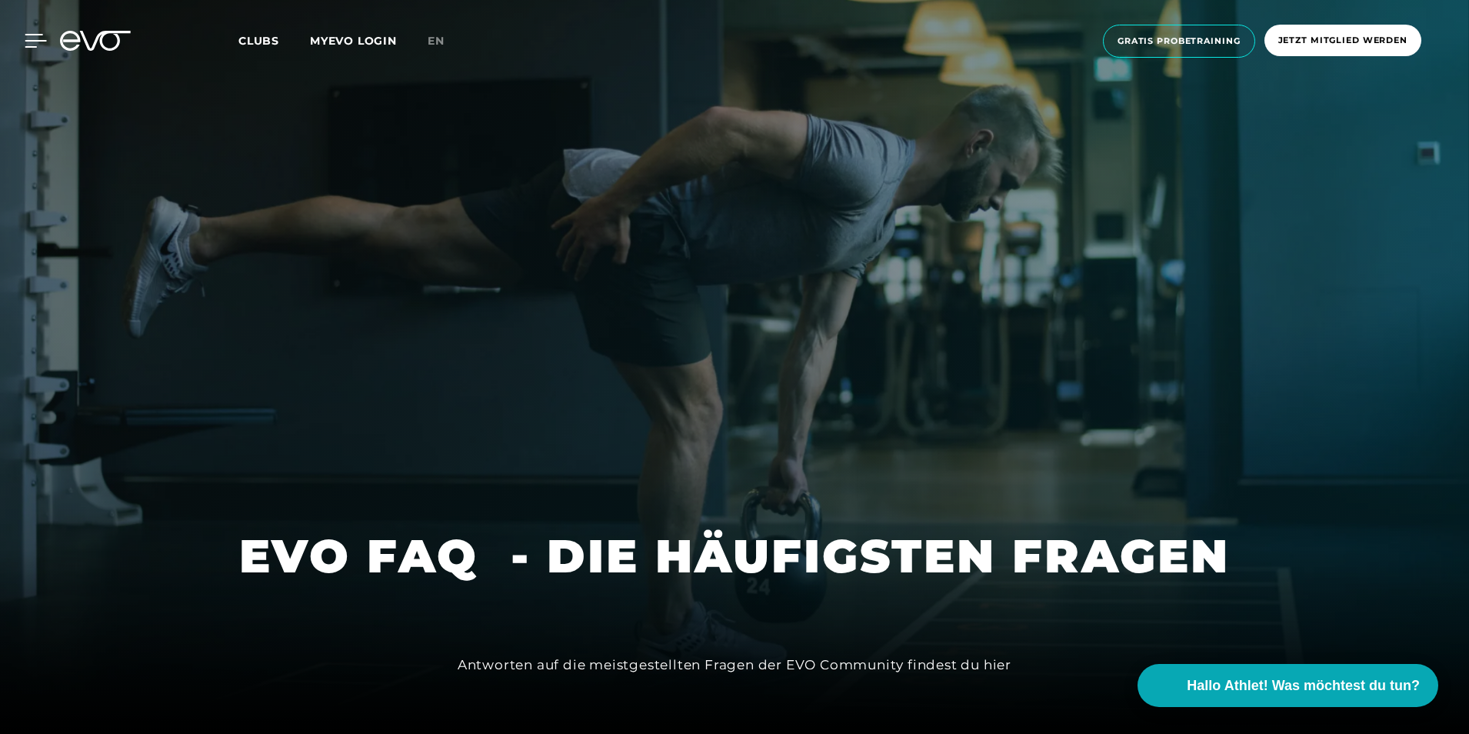
click at [34, 41] on icon at bounding box center [36, 41] width 22 height 12
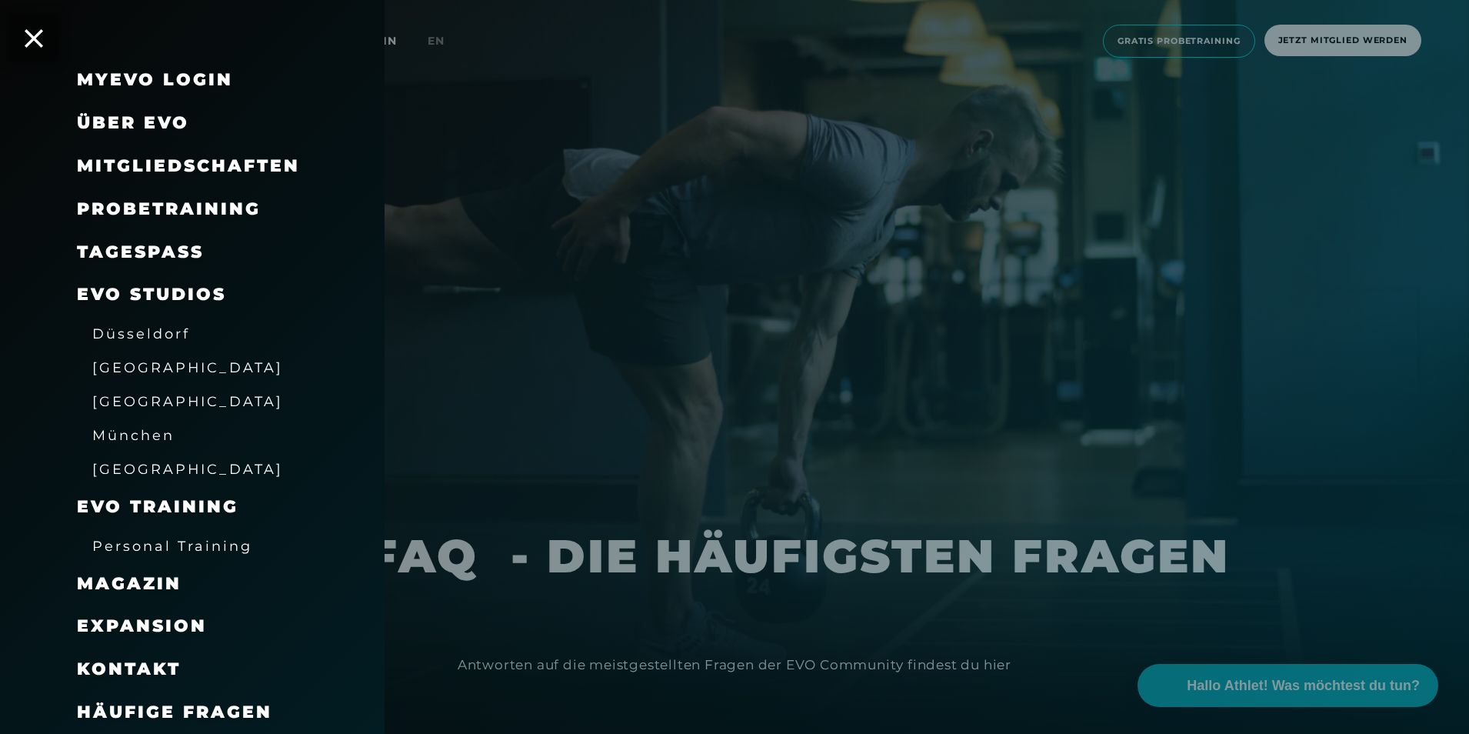
click at [869, 228] on div at bounding box center [734, 367] width 1469 height 734
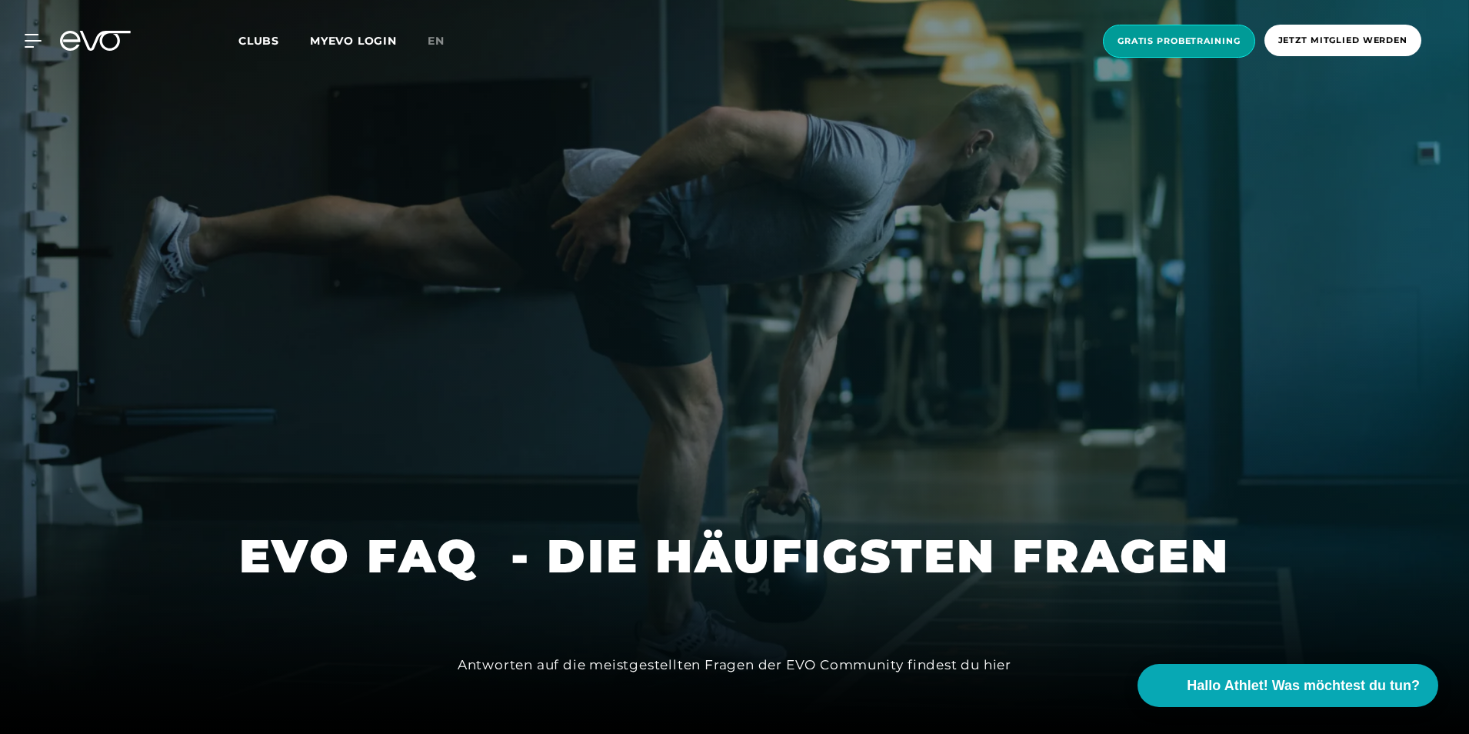
click at [1171, 50] on span "Gratis Probetraining" at bounding box center [1179, 41] width 152 height 33
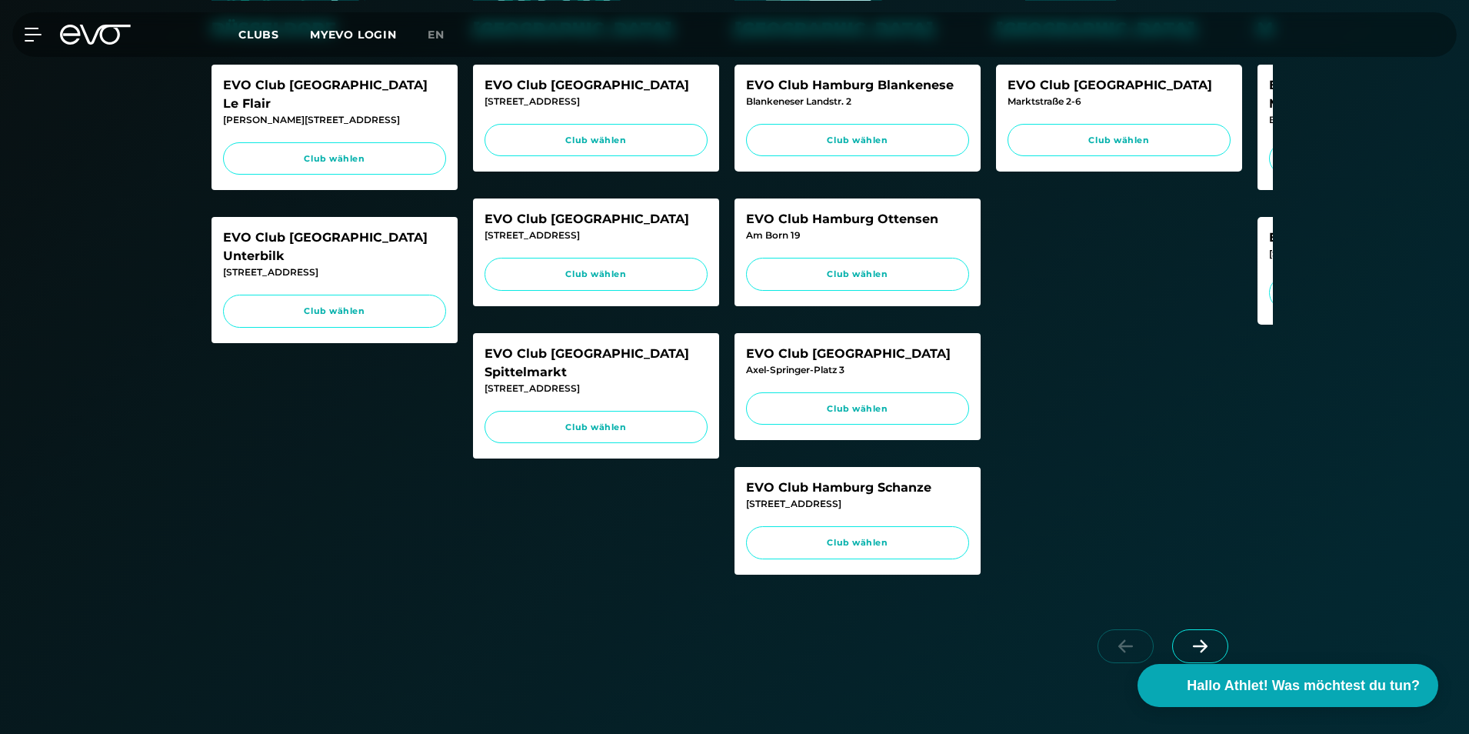
scroll to position [692, 0]
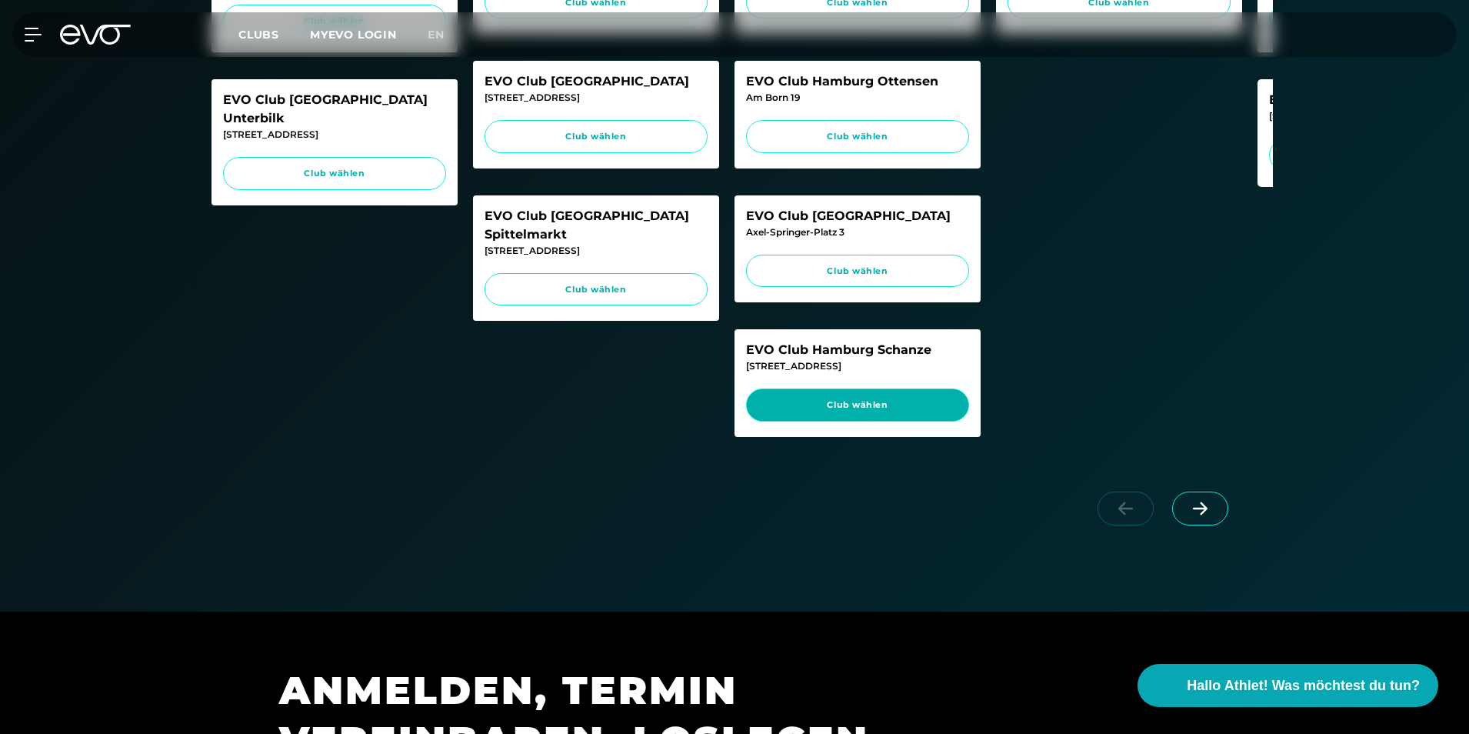
click at [884, 412] on span "Club wählen" at bounding box center [858, 405] width 194 height 13
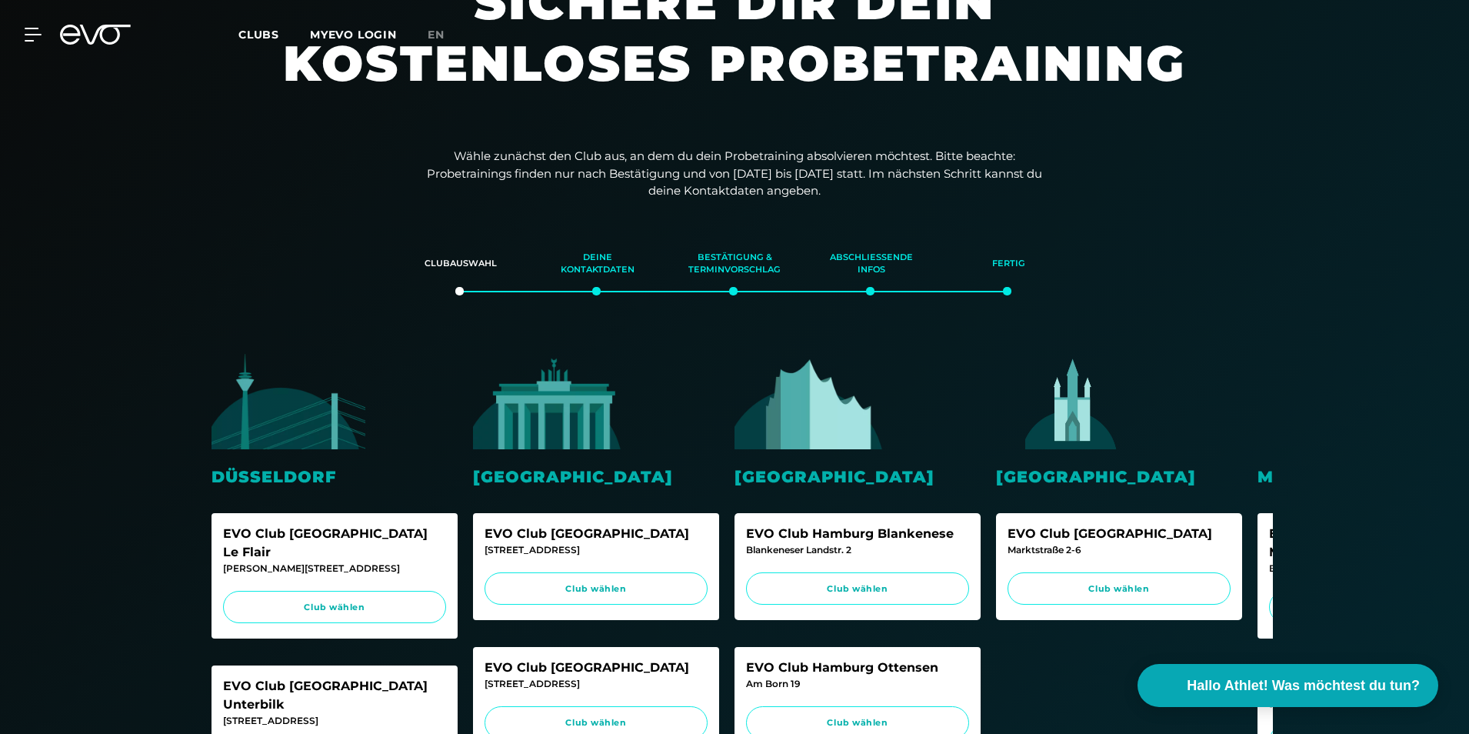
scroll to position [0, 0]
